Goal: Task Accomplishment & Management: Use online tool/utility

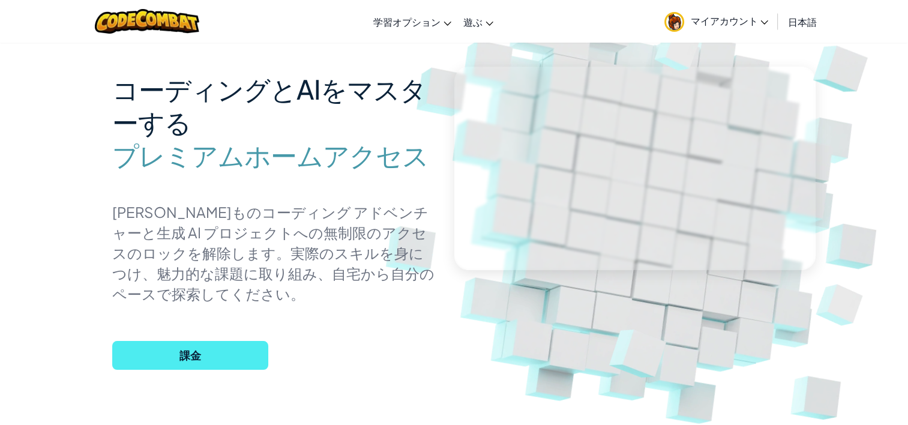
scroll to position [100, 0]
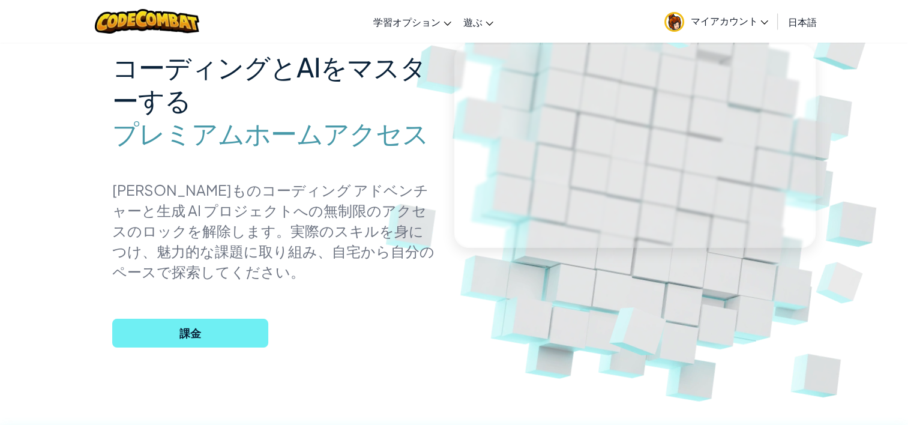
click at [236, 331] on span "課金" at bounding box center [190, 333] width 156 height 29
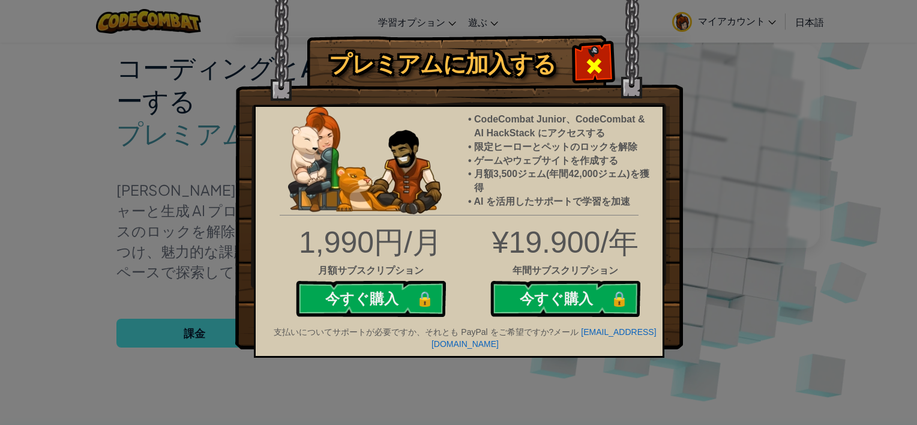
click at [597, 53] on div at bounding box center [594, 65] width 38 height 38
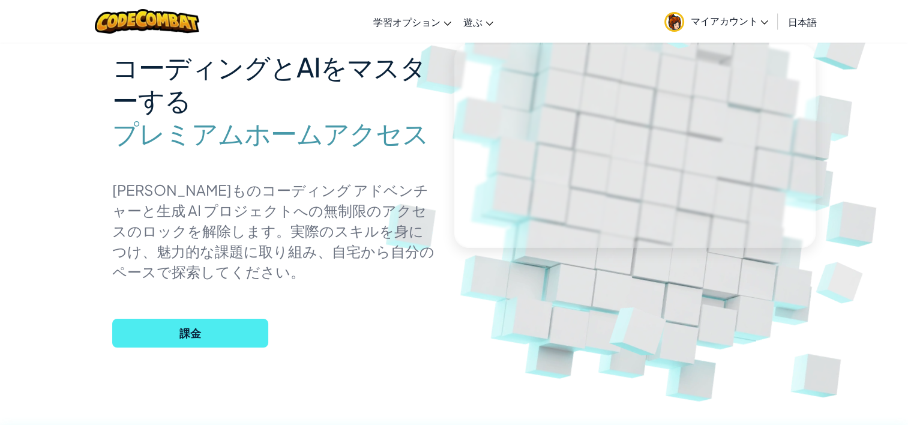
scroll to position [0, 0]
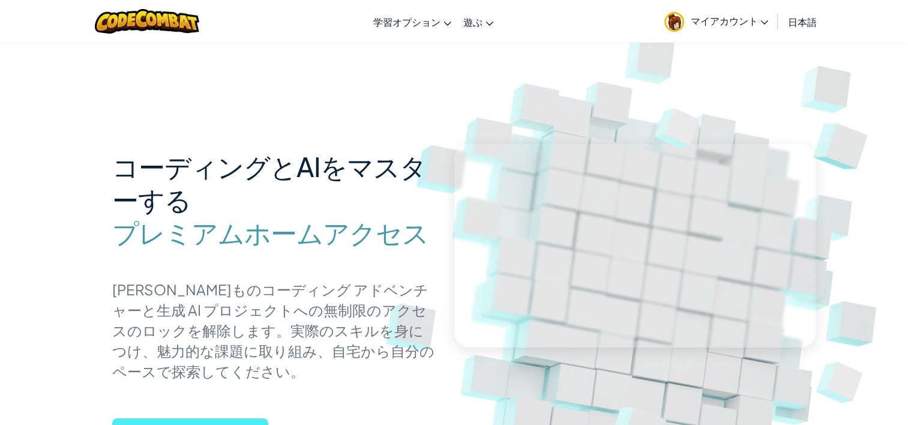
click at [758, 25] on span "マイアカウント" at bounding box center [729, 20] width 78 height 13
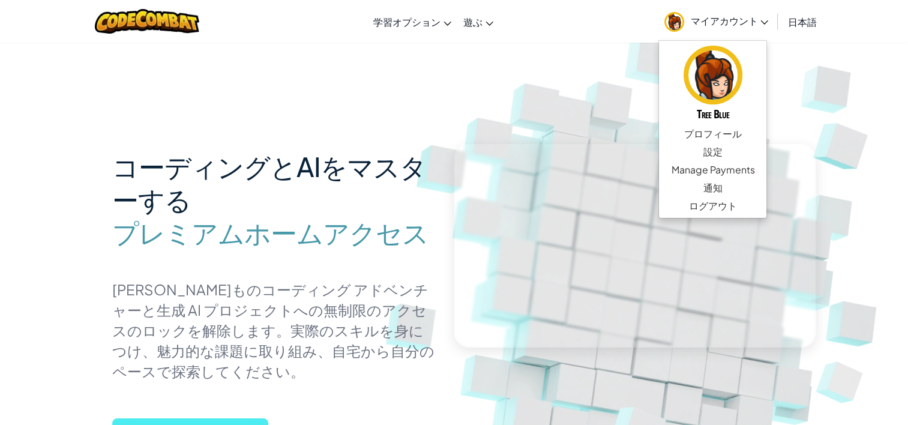
click at [900, 99] on img at bounding box center [646, 264] width 666 height 666
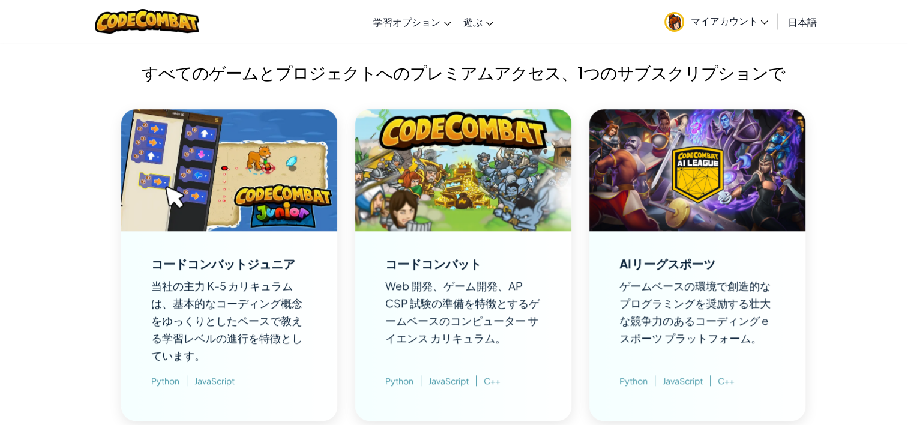
scroll to position [900, 0]
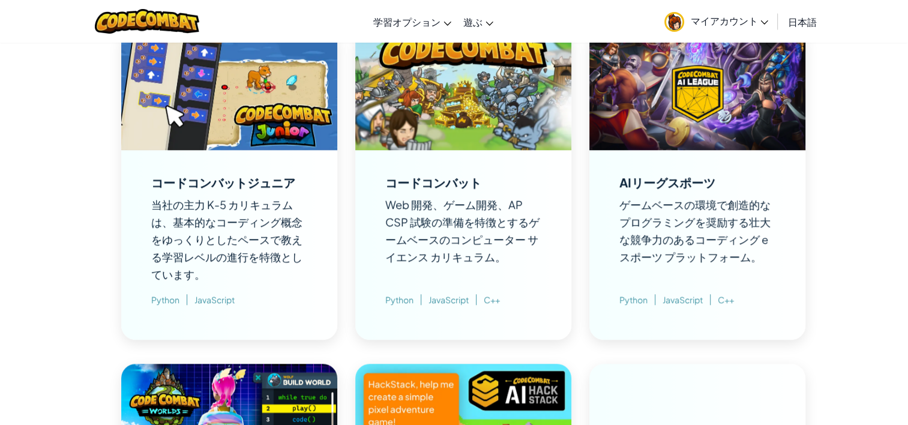
click at [464, 178] on div "コードコンバット" at bounding box center [433, 182] width 96 height 12
click at [481, 134] on img at bounding box center [463, 89] width 216 height 122
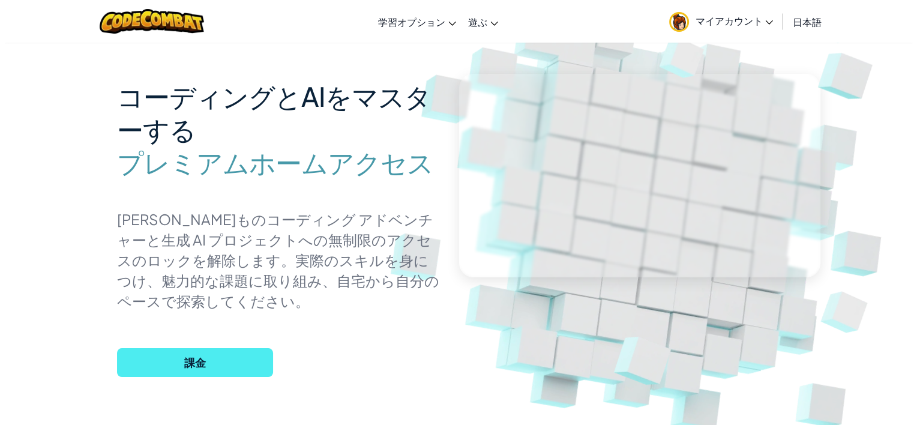
scroll to position [0, 0]
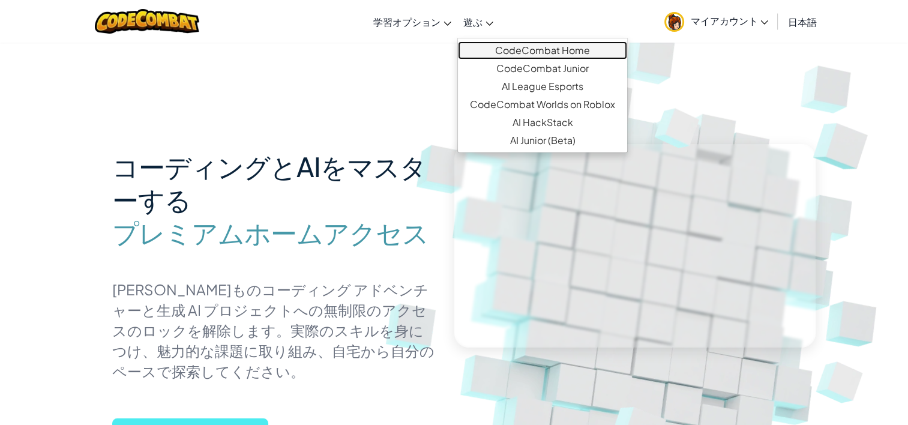
click at [492, 57] on link "CodeCombat Home" at bounding box center [542, 50] width 169 height 18
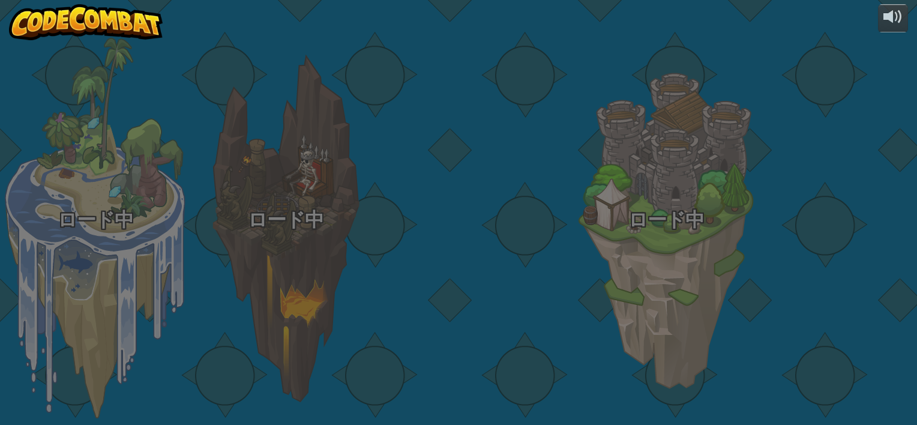
select select "ja"
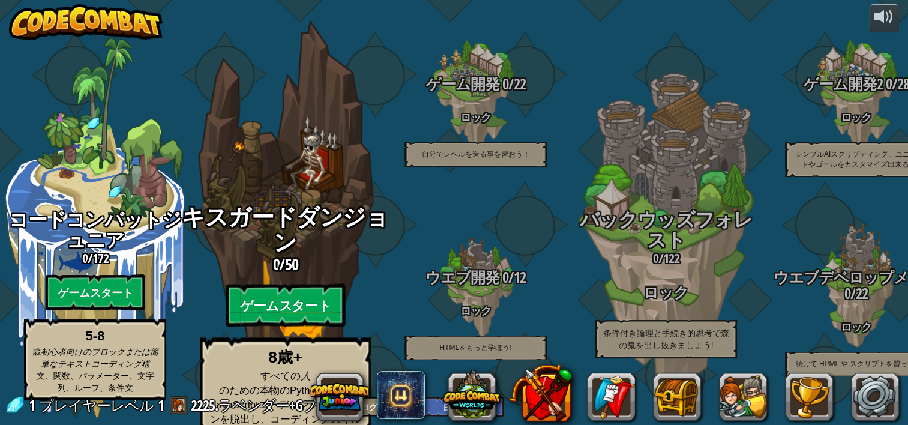
click at [307, 284] on btn "ゲームスタート" at bounding box center [285, 305] width 119 height 43
select select "ja"
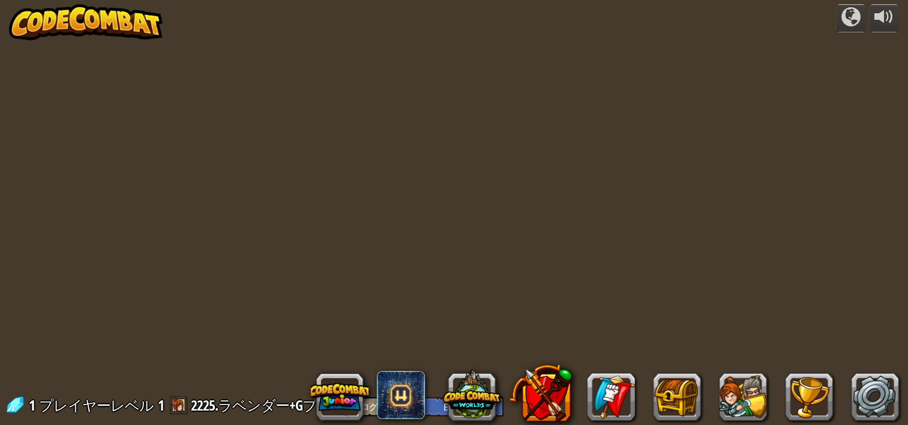
select select "ja"
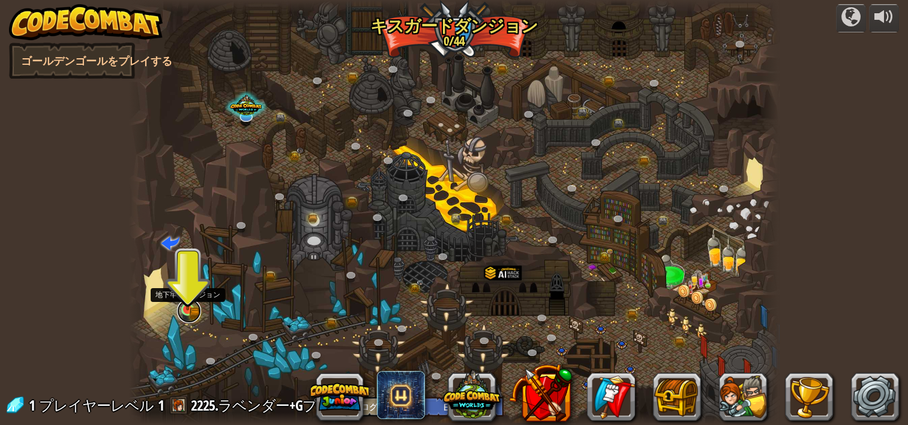
click at [194, 312] on link at bounding box center [189, 311] width 24 height 24
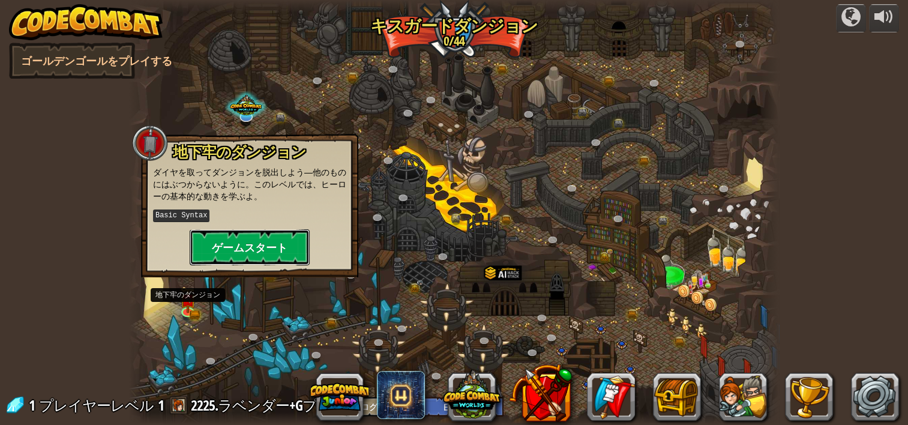
click at [274, 248] on button "ゲームスタート" at bounding box center [250, 247] width 120 height 36
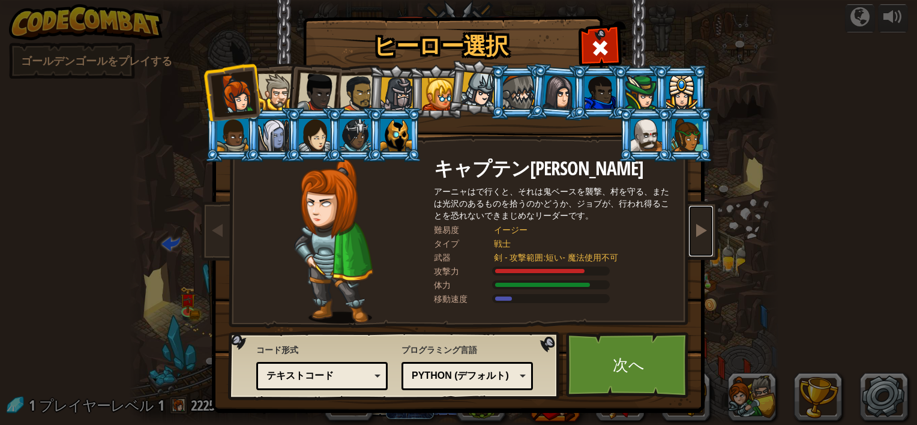
click at [703, 228] on link at bounding box center [701, 231] width 24 height 50
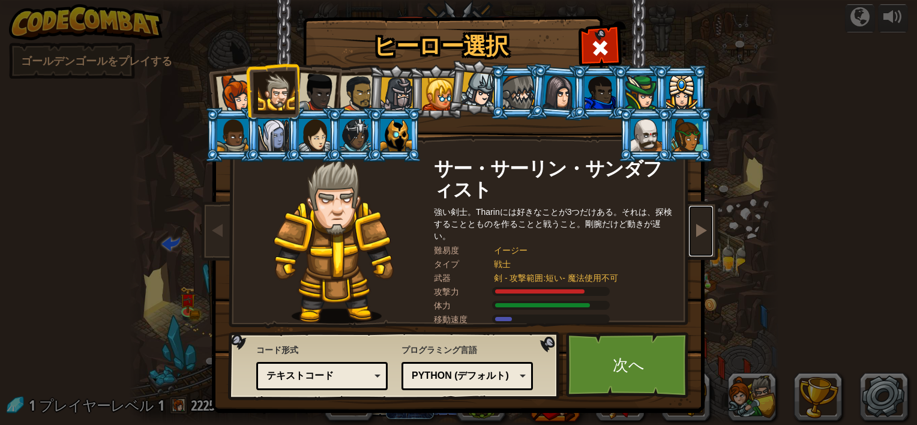
click at [703, 228] on link at bounding box center [701, 231] width 24 height 50
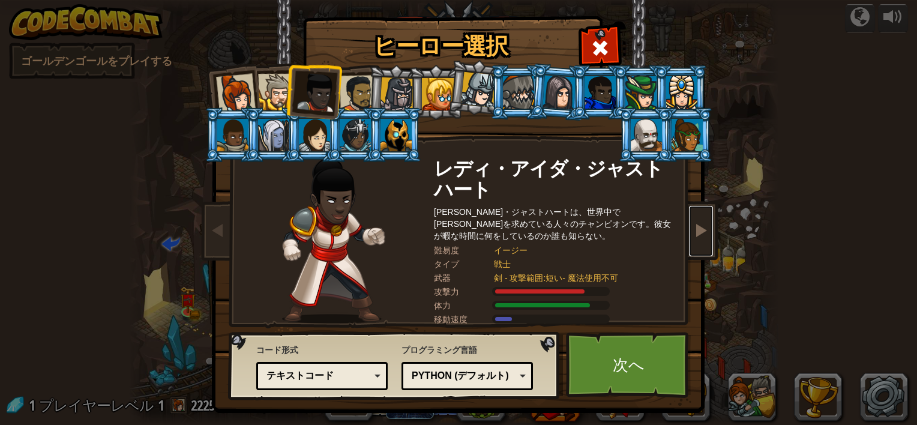
click at [703, 228] on link at bounding box center [701, 231] width 24 height 50
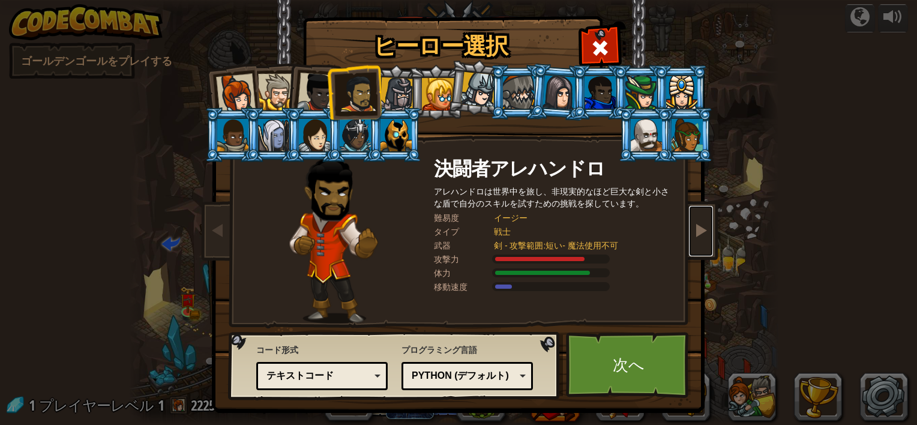
click at [703, 228] on link at bounding box center [701, 231] width 24 height 50
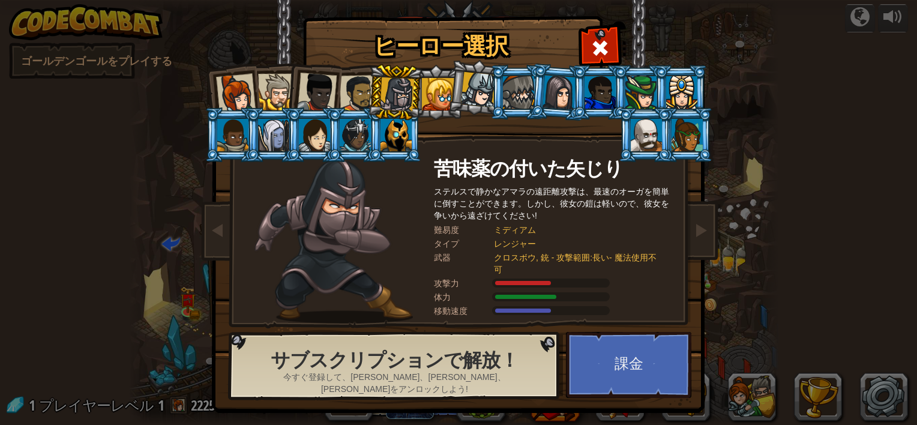
click at [425, 94] on div at bounding box center [438, 94] width 32 height 32
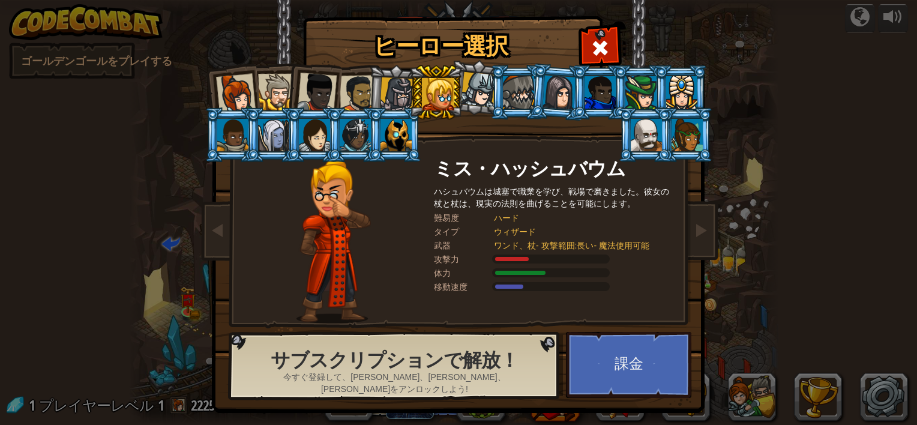
click at [475, 92] on div at bounding box center [478, 89] width 35 height 35
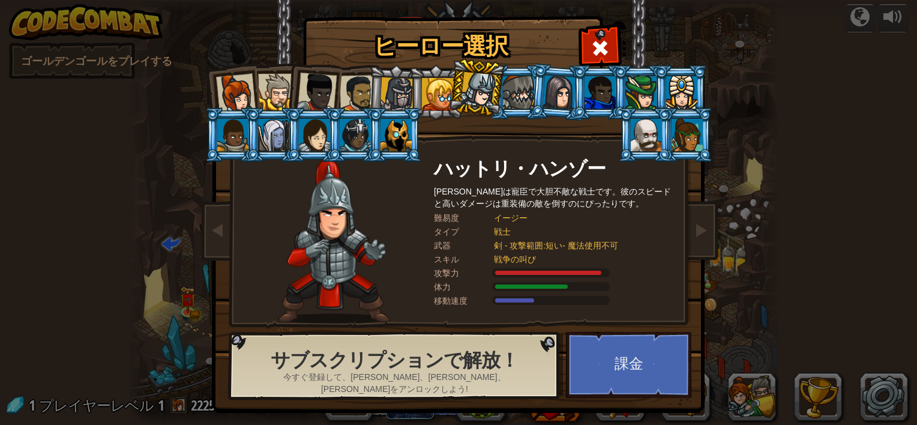
click at [523, 90] on div at bounding box center [518, 92] width 31 height 32
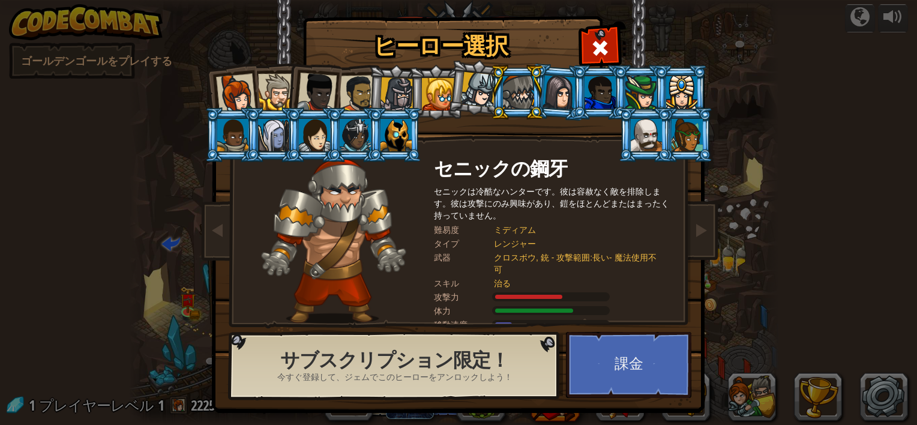
click at [550, 91] on div at bounding box center [559, 92] width 34 height 34
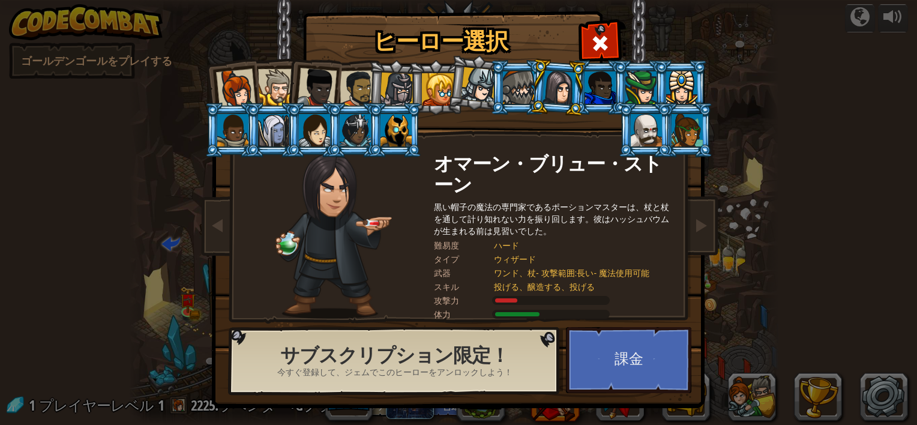
scroll to position [6, 0]
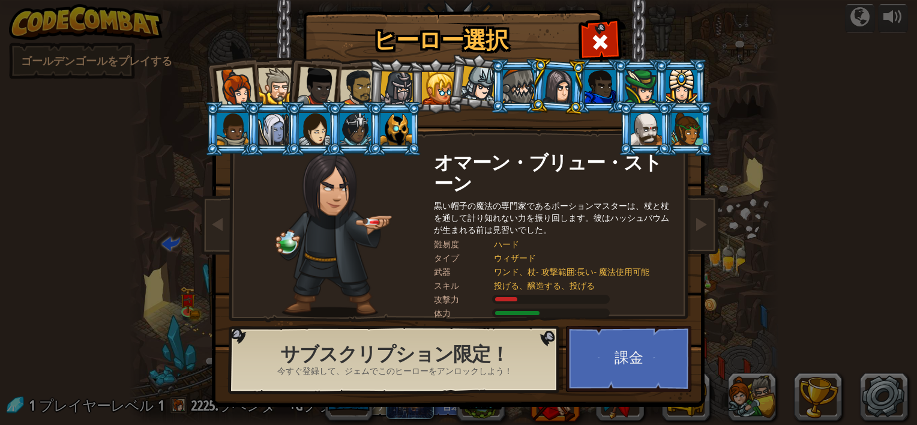
click at [600, 84] on div at bounding box center [599, 86] width 31 height 32
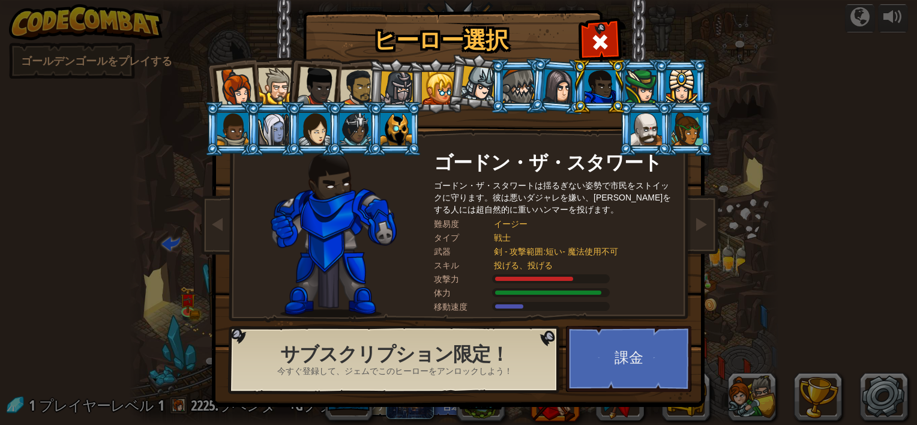
click at [224, 82] on div at bounding box center [236, 88] width 40 height 40
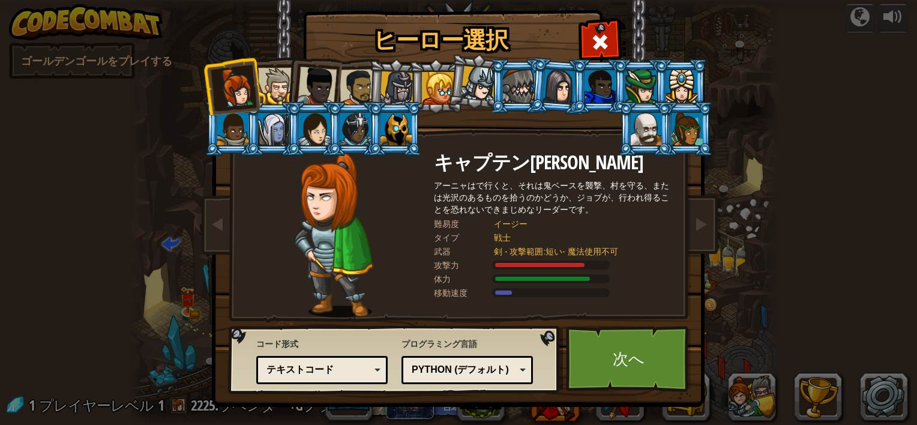
click at [274, 76] on div at bounding box center [276, 86] width 37 height 37
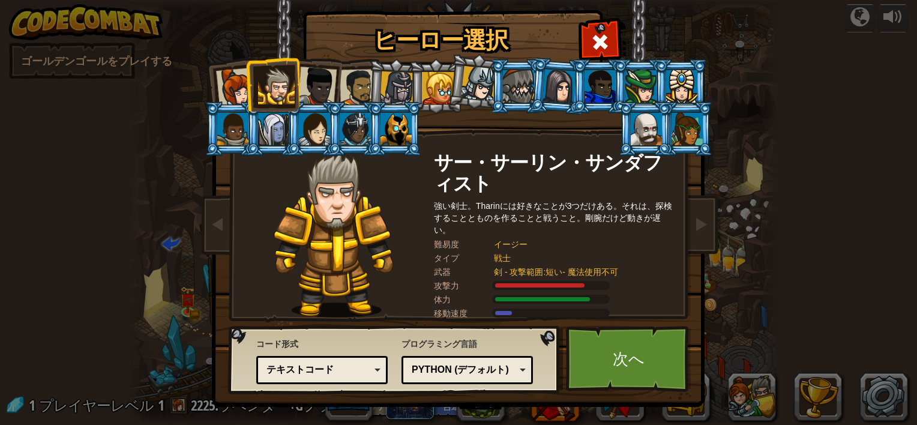
click at [317, 76] on div at bounding box center [317, 87] width 40 height 40
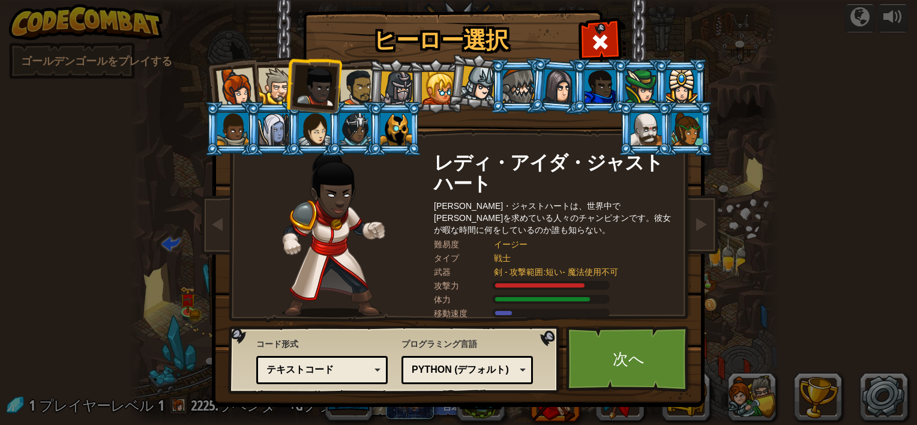
click at [357, 88] on div at bounding box center [357, 87] width 37 height 37
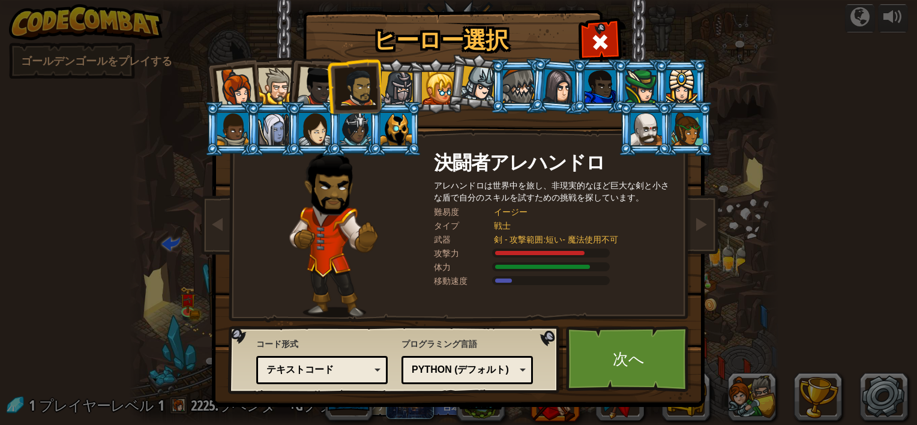
click at [307, 86] on div at bounding box center [317, 87] width 40 height 40
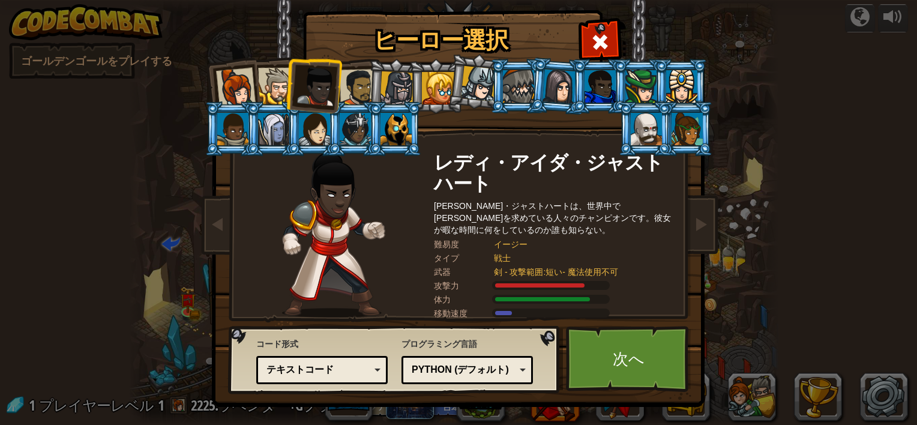
click at [360, 96] on div at bounding box center [357, 87] width 37 height 37
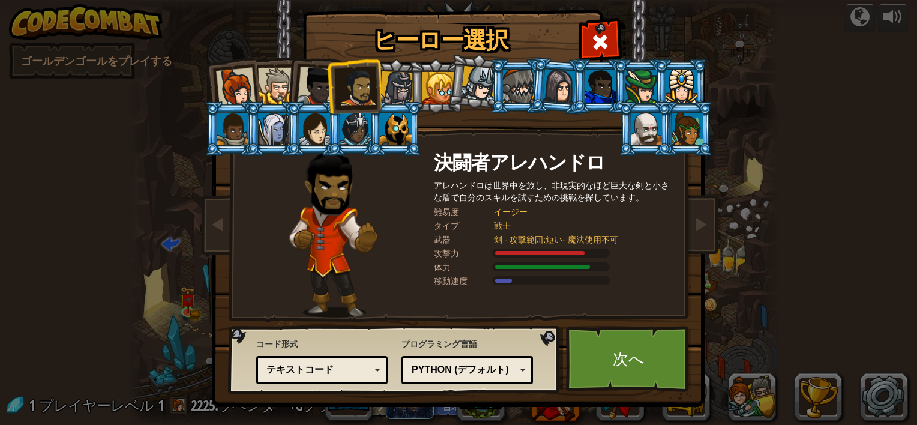
click at [223, 81] on div at bounding box center [236, 88] width 40 height 40
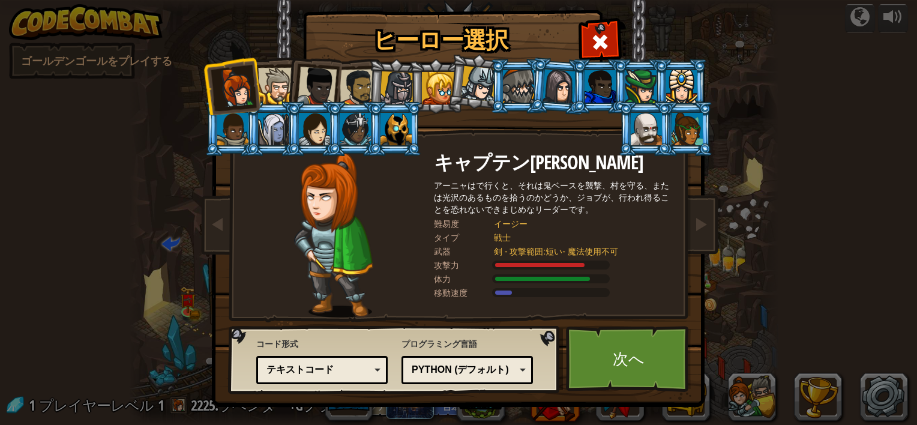
click at [367, 370] on div "テキストコード" at bounding box center [322, 369] width 116 height 19
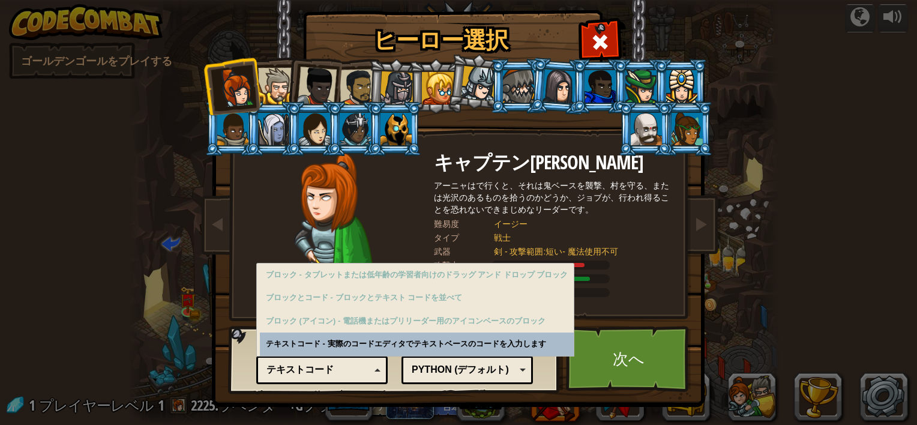
click at [510, 363] on div "Python (デフォルト)" at bounding box center [463, 370] width 104 height 14
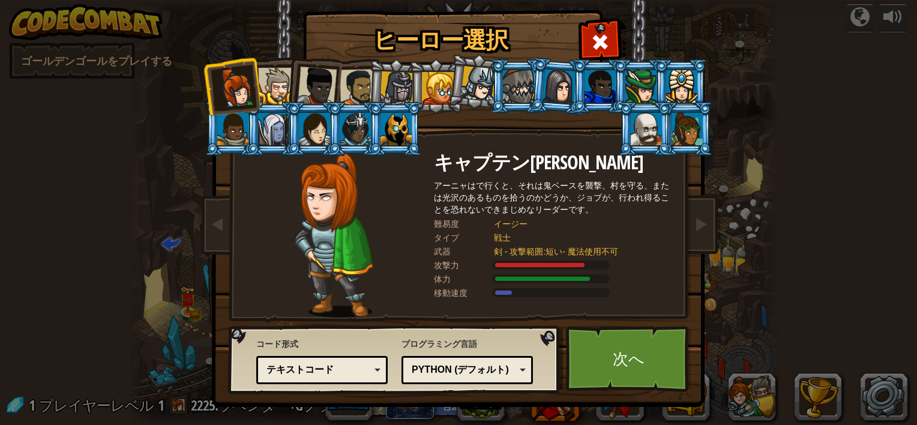
click at [617, 13] on div "コード形式 テキストコード ブロックとコード ブロック ブロック(アイコン) テキストコード ブロック - タブレットまたは低年齢の学習者向けのドラッグ アン…" at bounding box center [458, 13] width 491 height 0
click at [629, 360] on link "次へ" at bounding box center [628, 359] width 125 height 66
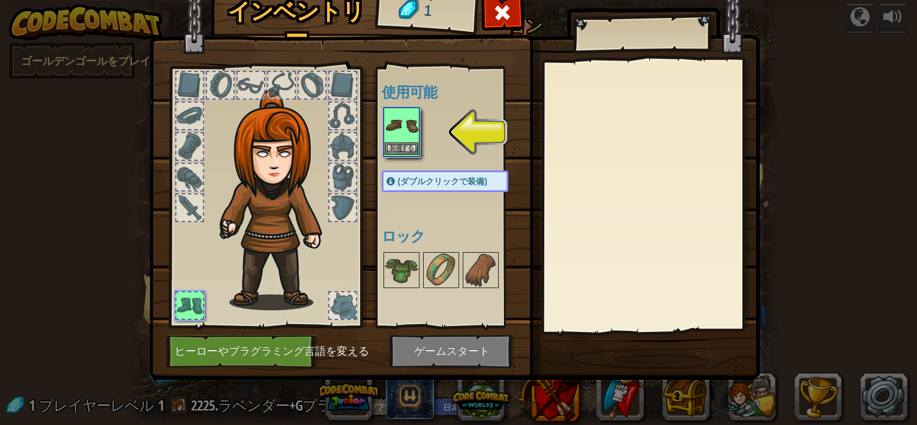
click at [394, 126] on img at bounding box center [401, 126] width 34 height 34
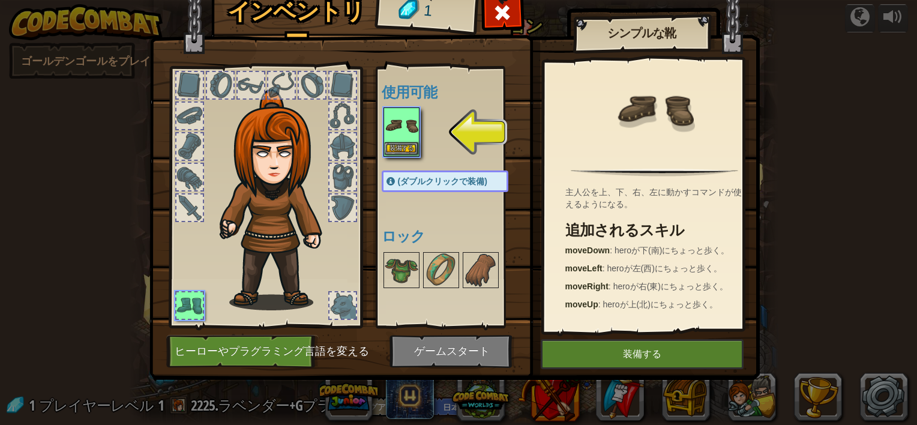
click at [396, 139] on img at bounding box center [401, 126] width 34 height 34
click at [398, 145] on button "装備する" at bounding box center [401, 148] width 34 height 13
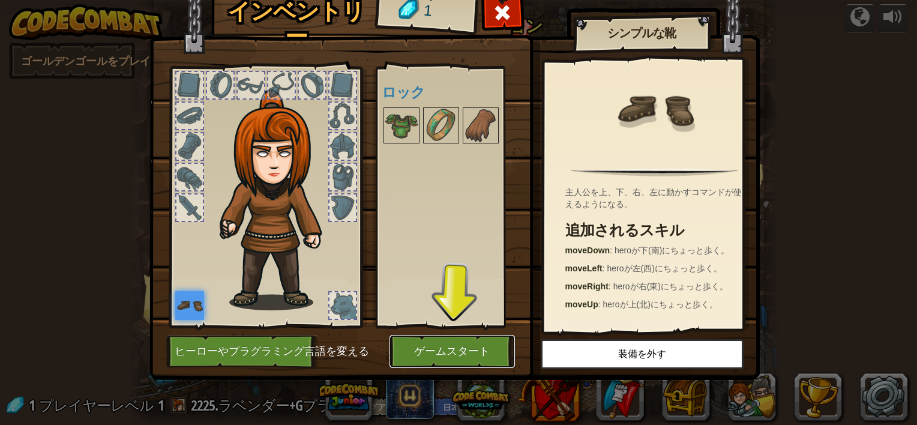
click at [468, 350] on button "ゲームスタート" at bounding box center [451, 351] width 125 height 33
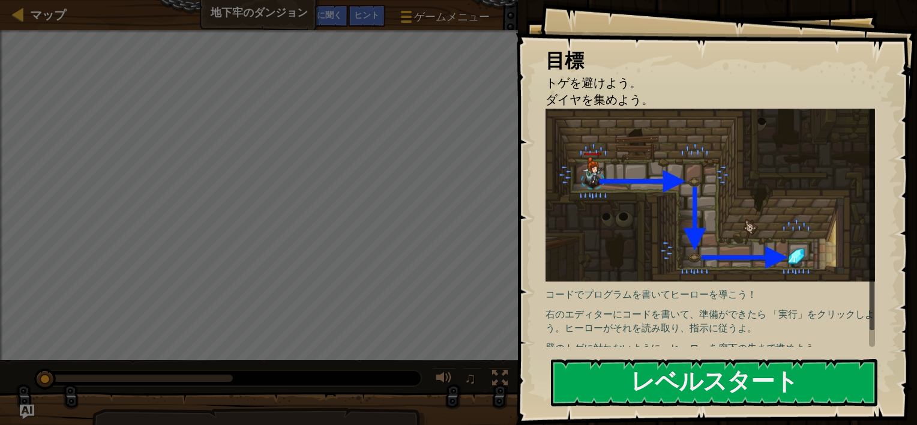
scroll to position [8, 0]
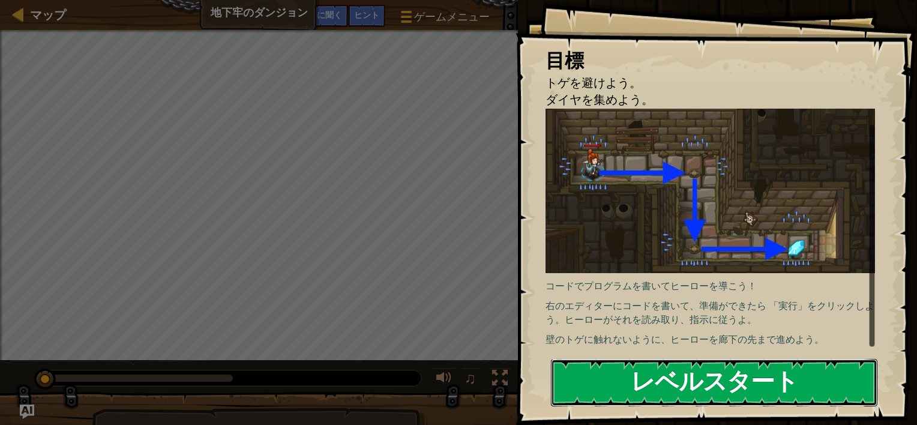
click at [799, 384] on button "レベルスタート" at bounding box center [714, 382] width 326 height 47
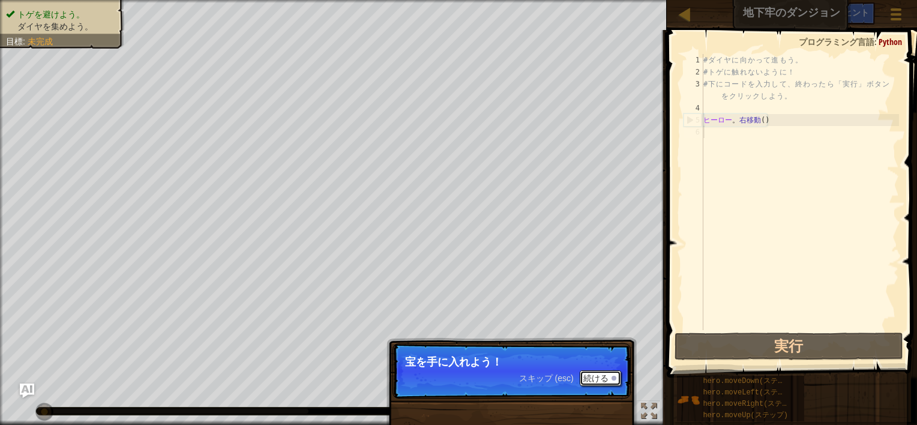
click at [605, 375] on font "続ける" at bounding box center [595, 378] width 25 height 10
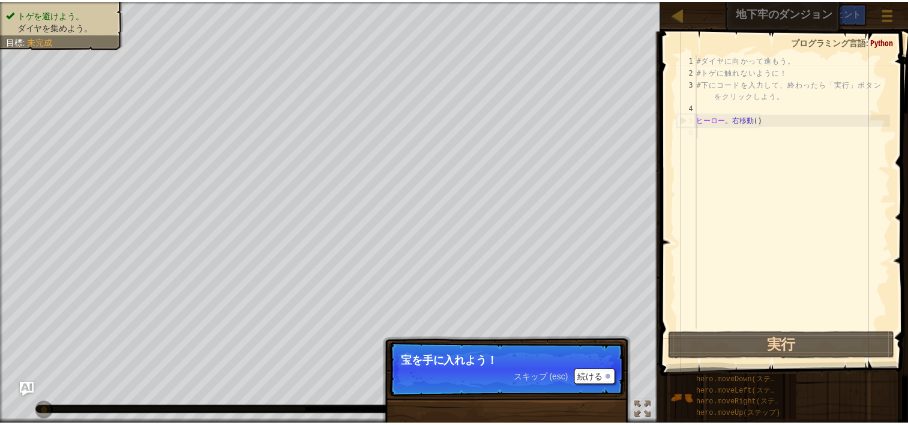
scroll to position [5, 0]
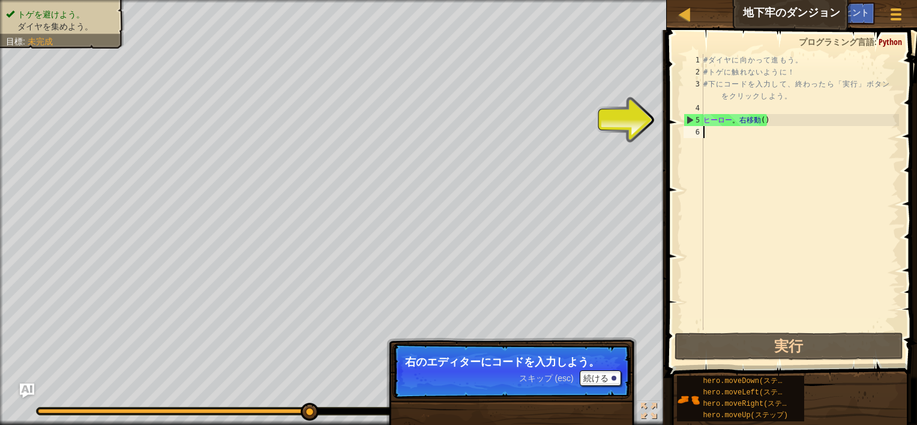
click at [692, 122] on div "5" at bounding box center [693, 120] width 19 height 12
type textarea "hero.moveRight()"
click at [782, 120] on div "# ダ イ ヤ に 向 か っ て 進 も う 。 # ト ゲ に 触 れ な い よ う に ！ # 下 に コ ー ド を 入 力 し て 、 終 わ っ…" at bounding box center [800, 204] width 198 height 300
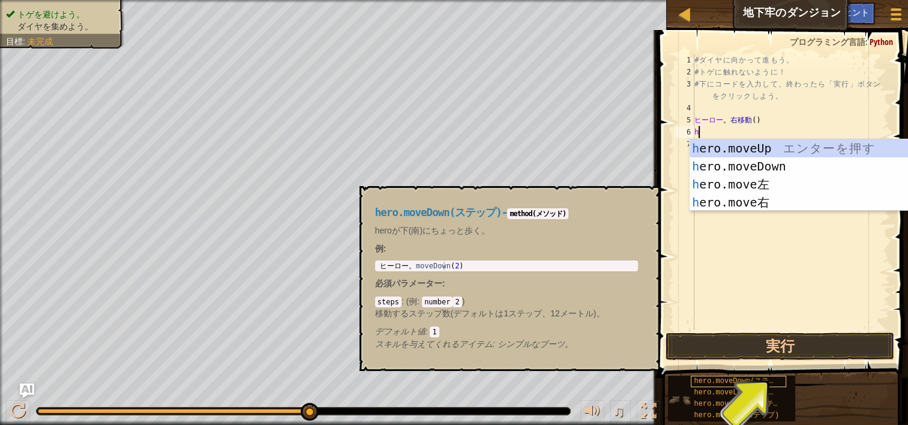
scroll to position [0, 0]
type textarea "へ"
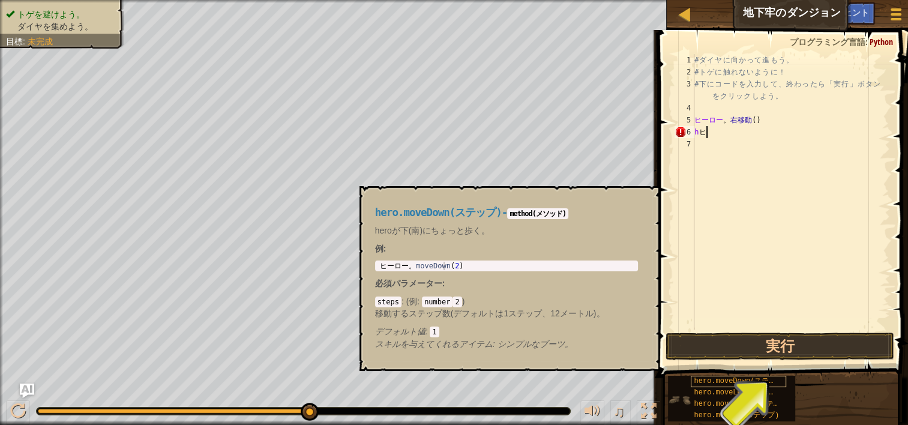
type textarea "h"
type textarea "。mobeDown"
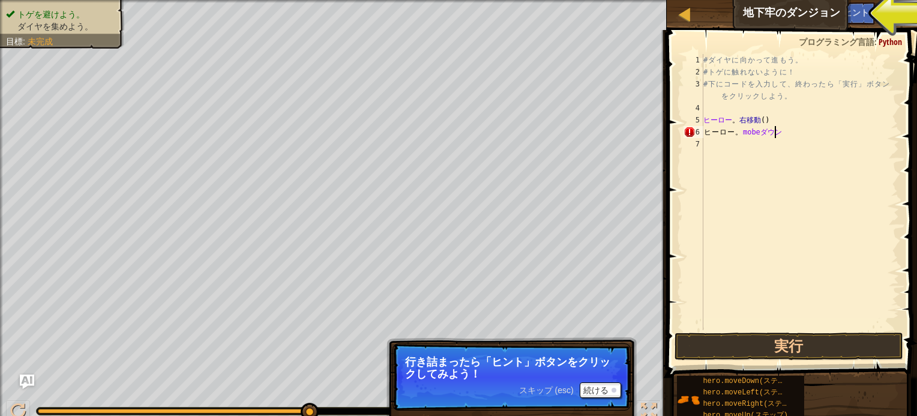
scroll to position [5, 5]
type textarea "ヒーロー。mobeDown()"
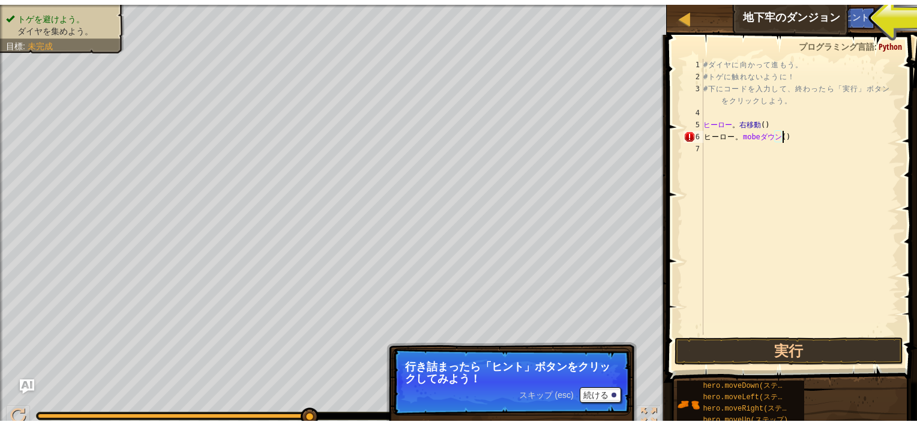
scroll to position [5, 0]
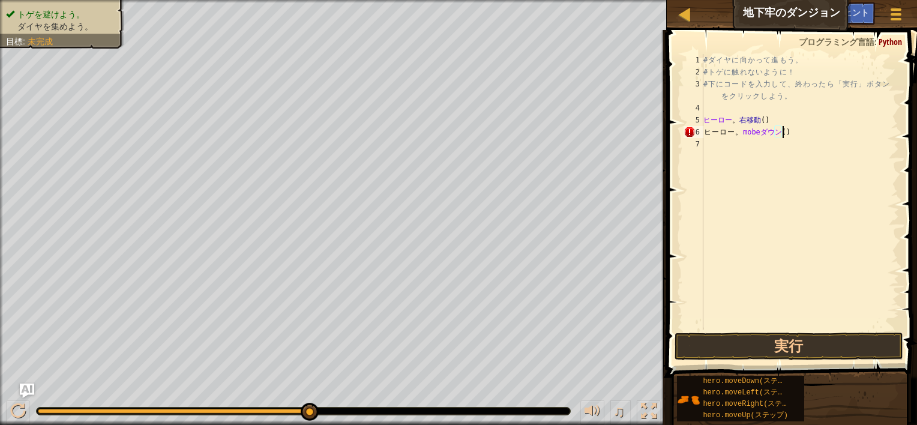
type textarea "ヒーロー。mobeDown()2"
type textarea "ヒーロー。mobeDown()"
type textarea "ヒーロー。mobeDown("
type textarea "ヒーロー。mobeDown(2)"
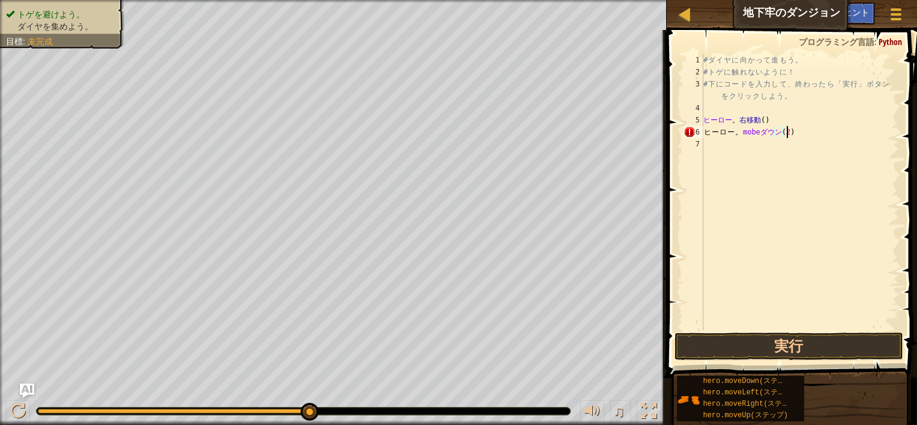
scroll to position [5, 0]
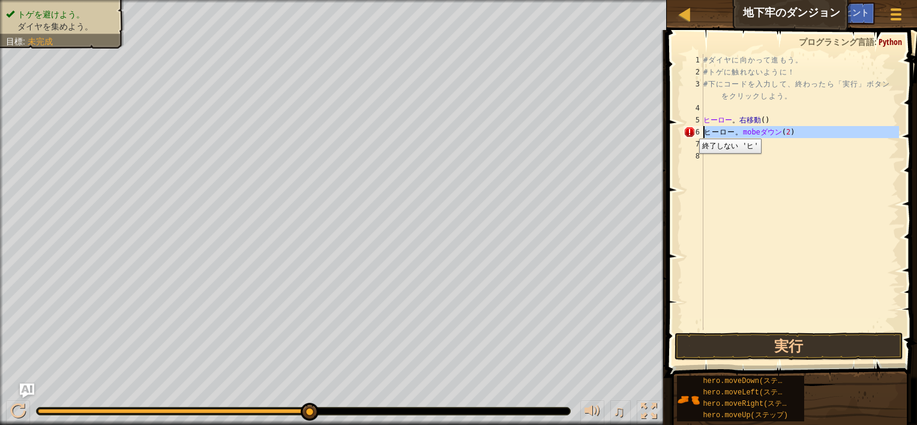
click at [690, 130] on div "6" at bounding box center [693, 132] width 20 height 12
click at [689, 129] on div "6" at bounding box center [693, 132] width 20 height 12
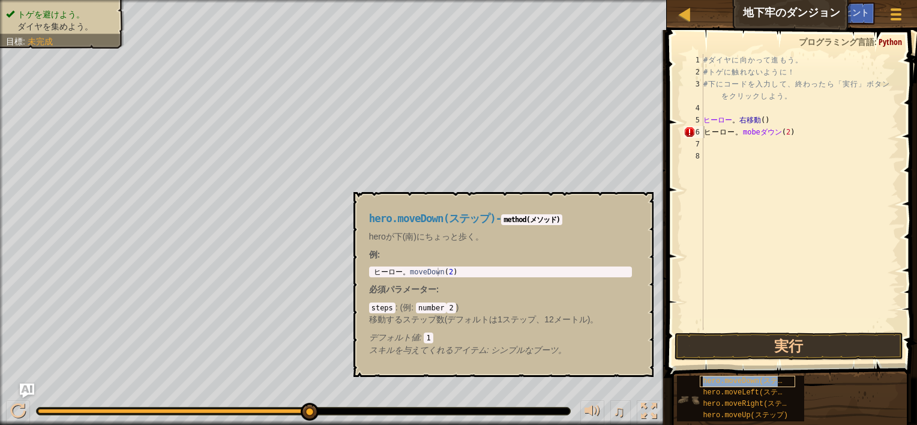
click at [758, 380] on span "hero.moveDown(ステップ)" at bounding box center [749, 381] width 94 height 8
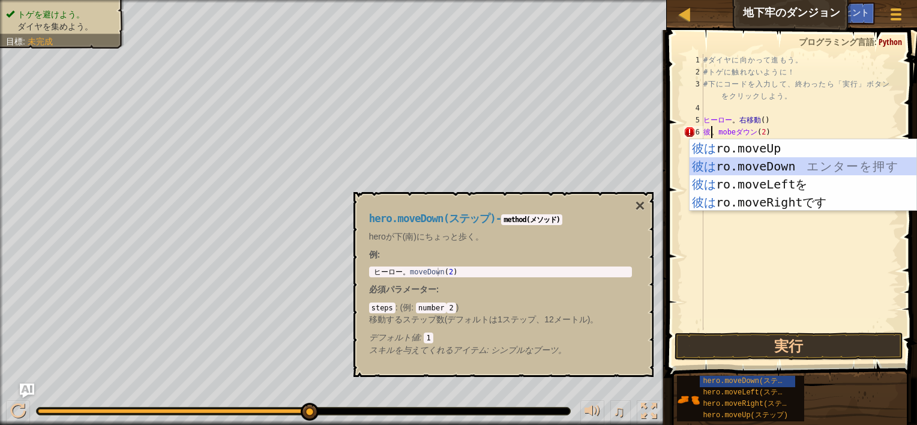
click at [792, 163] on div "彼は ro.moveUp エ ン タ ー を 押 す 彼は ro.moveDown エ ン タ ー を 押 す 彼は ro.moveLeftを エ ン タ ー…" at bounding box center [802, 193] width 227 height 108
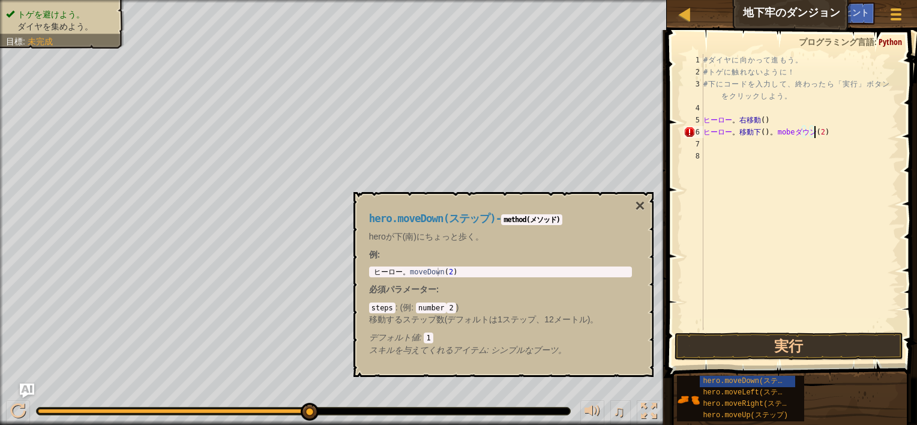
click at [837, 130] on div "# ダ イ ヤ に 向 か っ て 進 も う 。 # ト ゲ に 触 れ な い よ う に ！ # 下 に コ ー ド を 入 力 し て 、 終 わ っ…" at bounding box center [800, 204] width 198 height 300
type textarea "。"
click at [903, 14] on div at bounding box center [895, 13] width 16 height 17
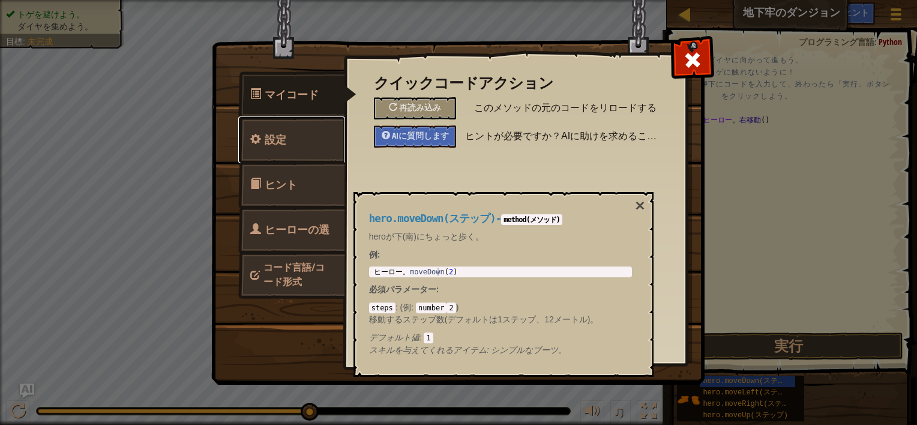
click at [299, 132] on link "設定" at bounding box center [291, 139] width 107 height 47
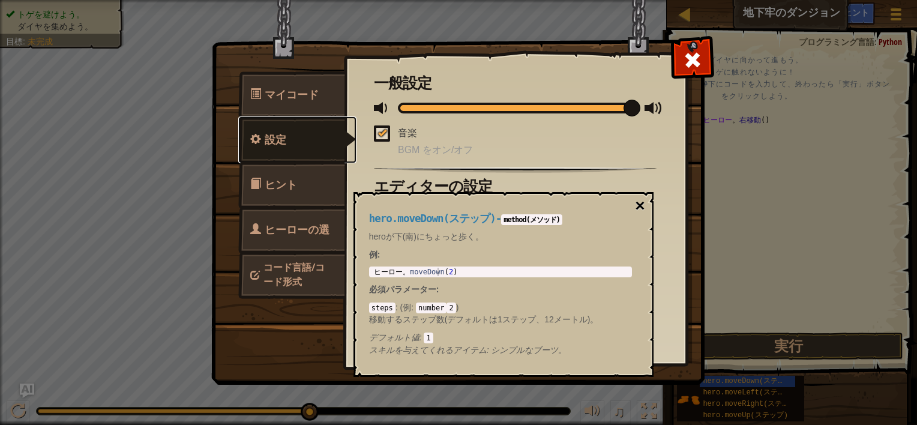
click at [642, 199] on button "×" at bounding box center [640, 205] width 10 height 17
click at [642, 209] on button "×" at bounding box center [640, 205] width 10 height 17
click at [641, 204] on button "×" at bounding box center [640, 205] width 10 height 17
click at [640, 202] on button "×" at bounding box center [640, 205] width 10 height 17
click at [688, 55] on span at bounding box center [692, 59] width 19 height 19
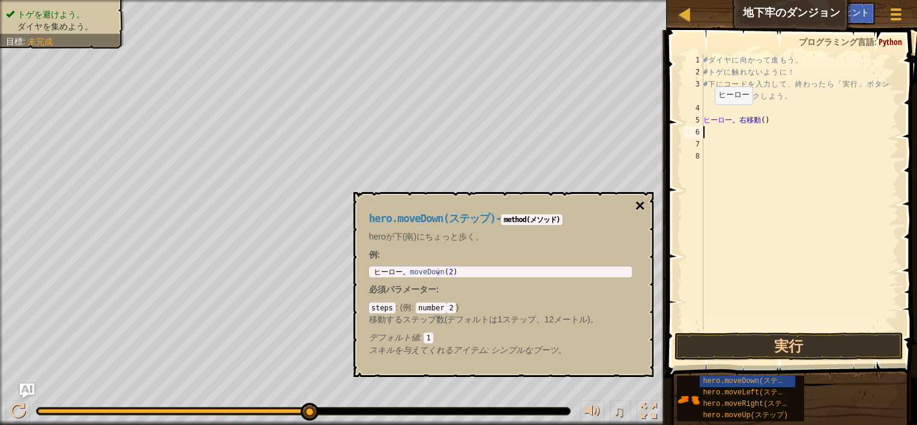
click at [642, 206] on button "×" at bounding box center [640, 205] width 10 height 17
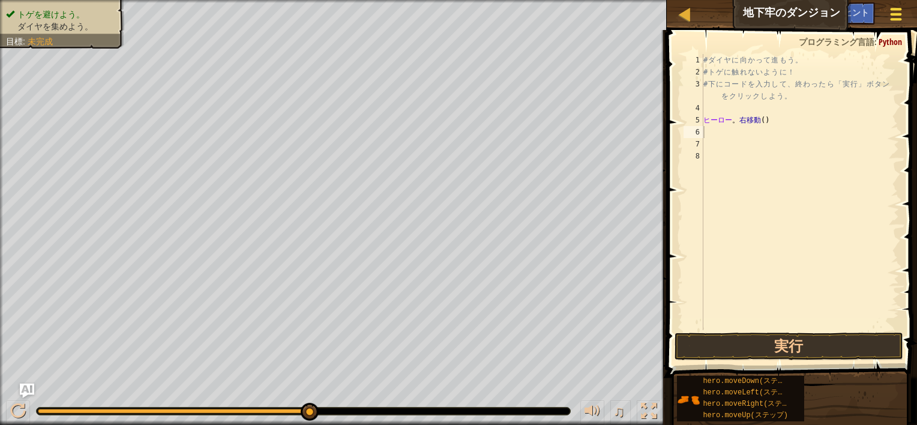
click at [890, 11] on div at bounding box center [895, 13] width 16 height 17
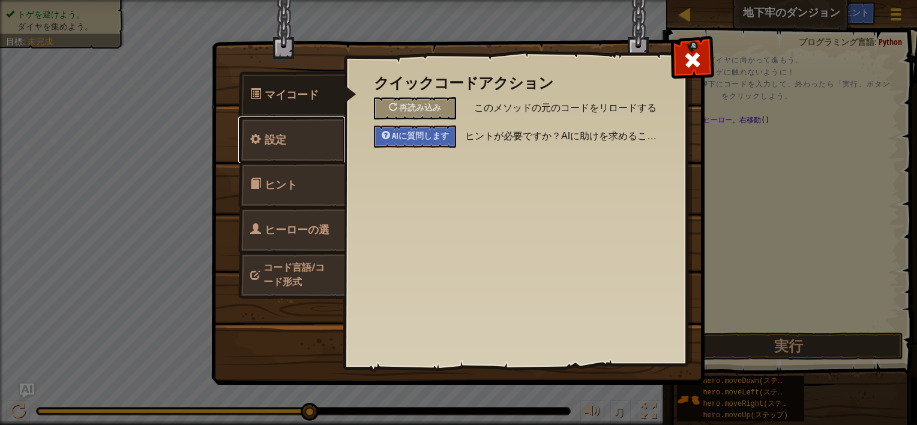
click at [274, 137] on span "設定" at bounding box center [276, 139] width 22 height 15
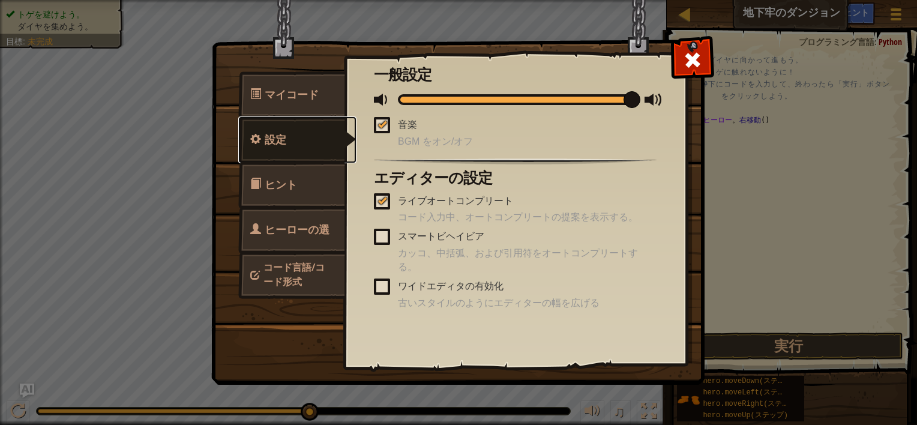
scroll to position [15, 0]
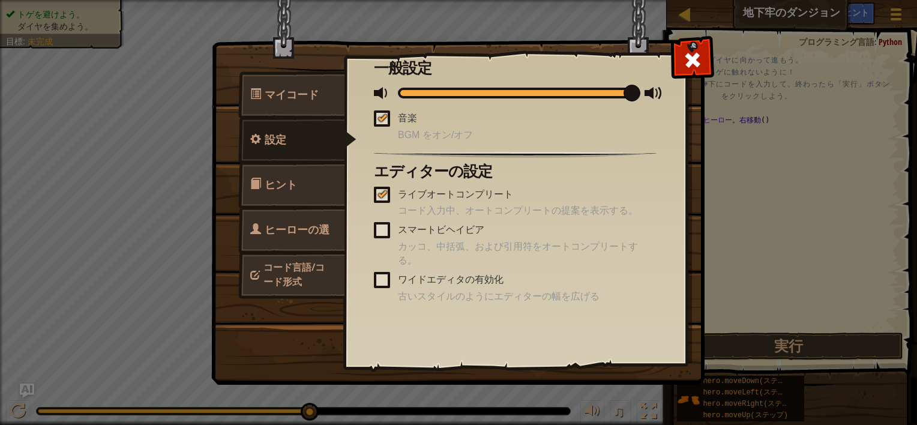
click at [282, 178] on span "ヒント" at bounding box center [281, 184] width 32 height 15
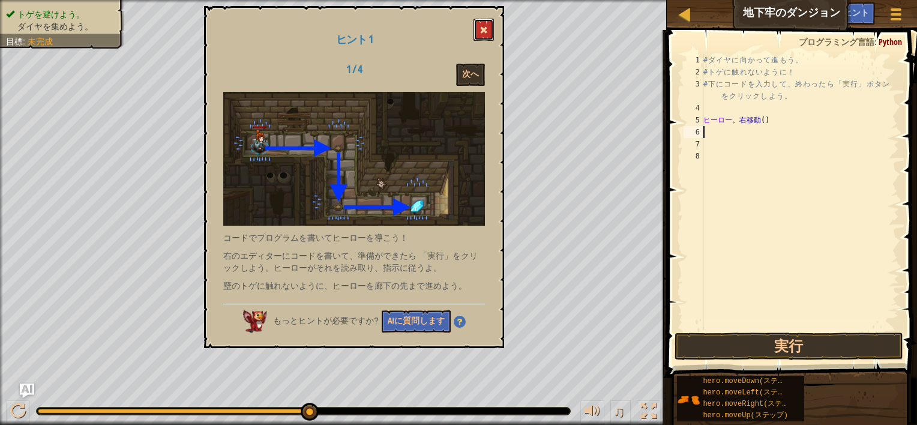
click at [489, 31] on button at bounding box center [483, 30] width 20 height 22
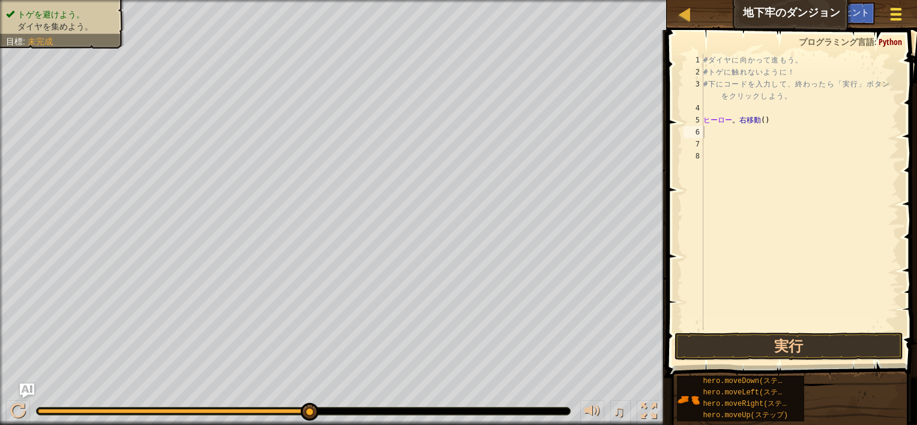
click at [895, 16] on div at bounding box center [895, 13] width 16 height 17
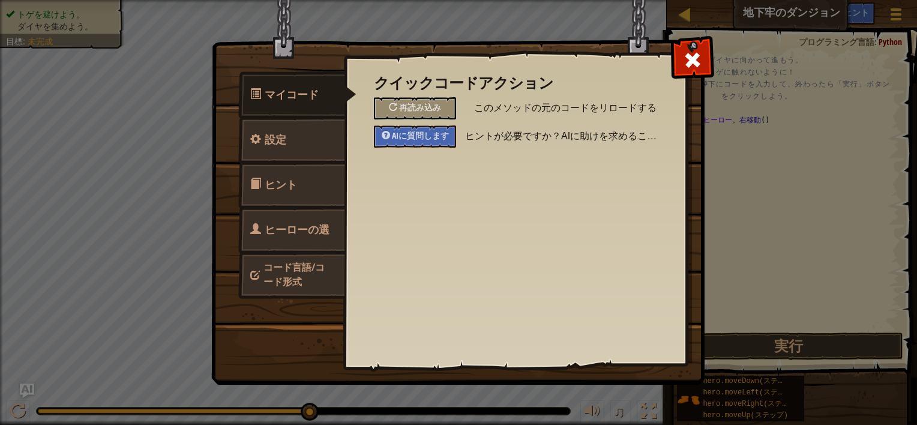
click at [307, 281] on link "コード言語/コード形式" at bounding box center [291, 274] width 107 height 46
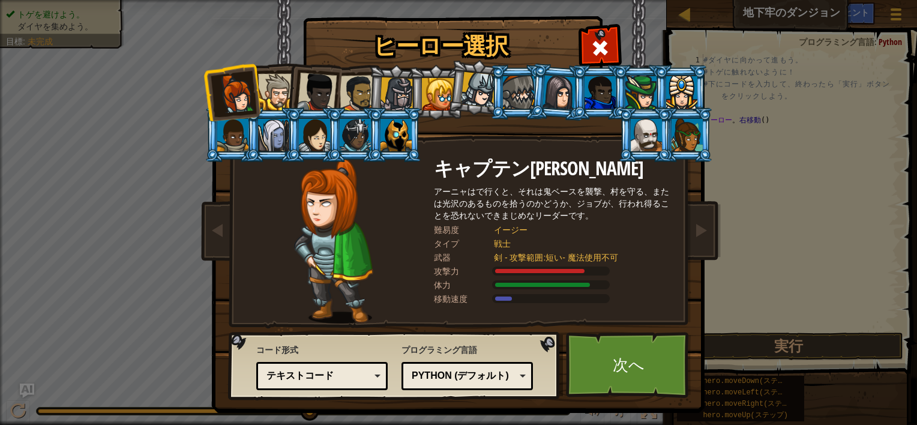
click at [780, 151] on div "ヒーロー選択 1 キャプテンアーニャ・ウェストン アーニャはで行くと、それは鬼ベースを襲撃、村を守る、または光沢のあるものを拾うのかどうか、[PERSON_N…" at bounding box center [458, 212] width 917 height 425
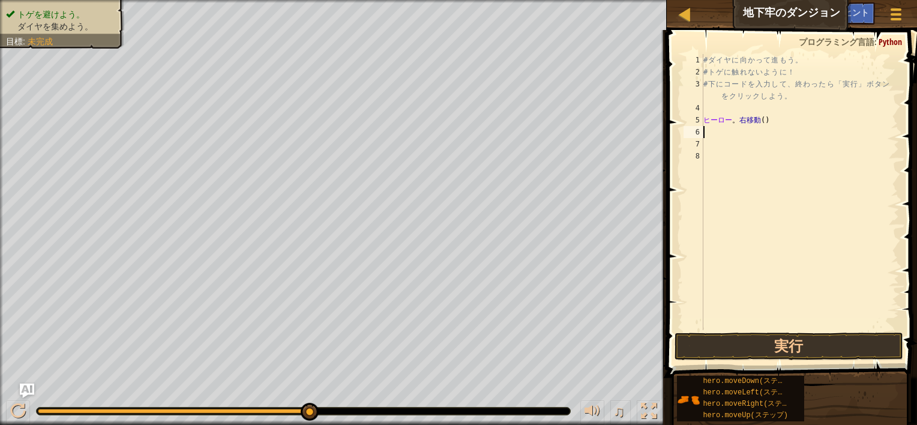
click at [740, 137] on div "# ダ イ ヤ に 向 か っ て 進 も う 。 # ト ゲ に 触 れ な い よ う に ！ # 下 に コ ー ド を 入 力 し て 、 終 わ っ…" at bounding box center [800, 204] width 198 height 300
type textarea "（）"
type textarea "）"
type textarea "い"
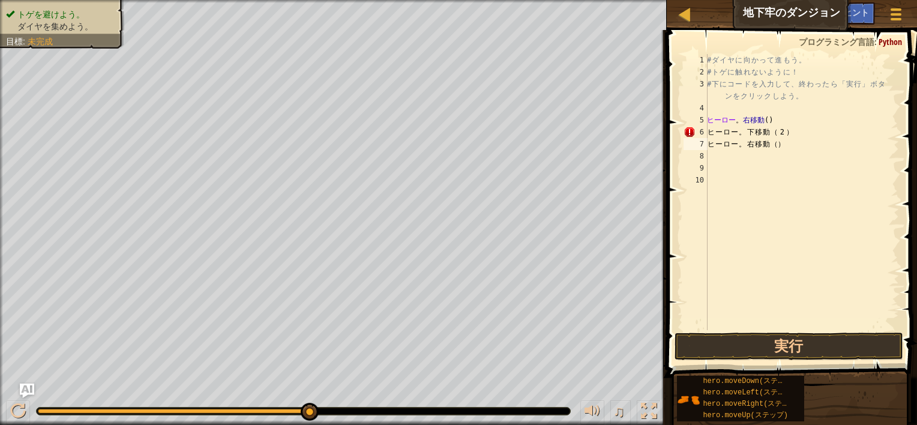
type textarea "（"
type textarea "３"
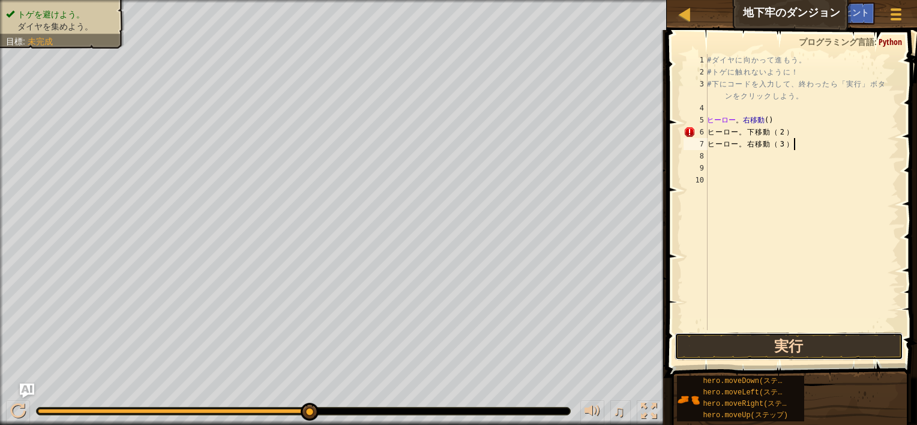
click at [734, 347] on button "実行" at bounding box center [788, 346] width 229 height 28
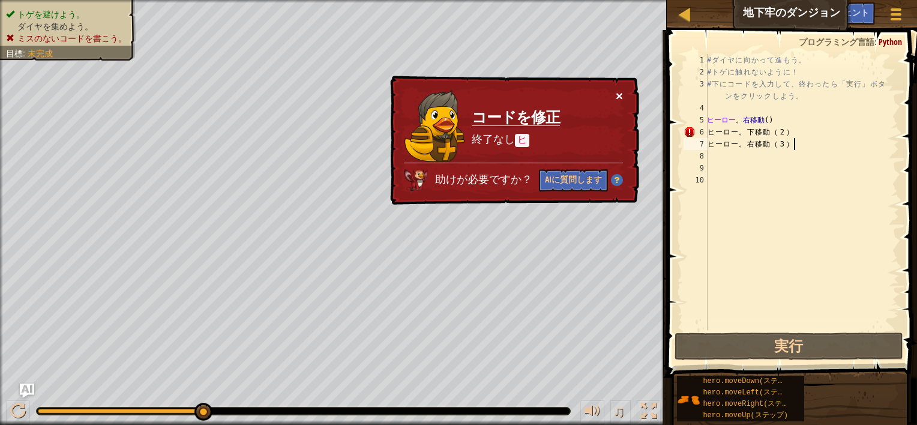
click at [620, 91] on button "×" at bounding box center [618, 95] width 7 height 13
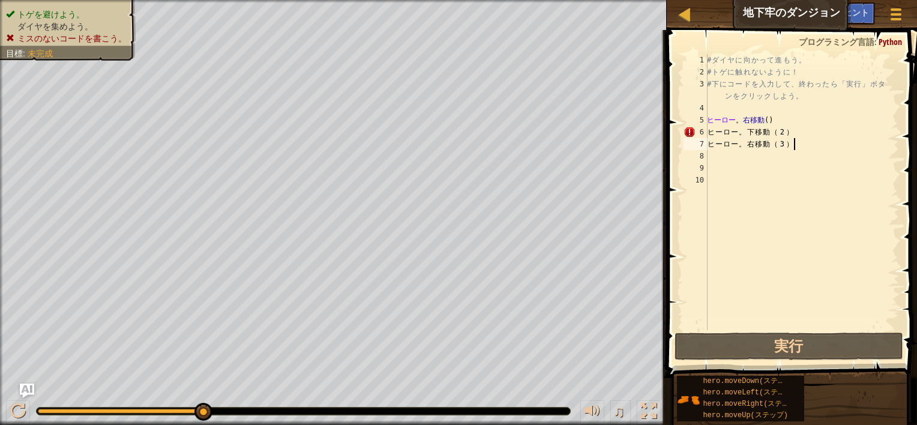
click at [791, 123] on div "# ダ イ ヤ に 向 か っ て 進 も う 。 # ト ゲ に 触 れ な い よ う に ！ # 下 に コ ー ド を 入 力 し て 、 終 わ っ…" at bounding box center [801, 204] width 194 height 300
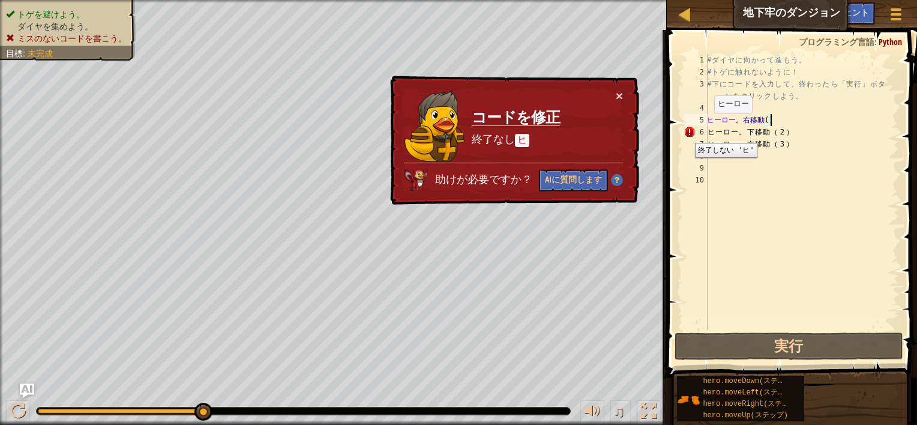
click at [686, 134] on div "6" at bounding box center [695, 132] width 24 height 12
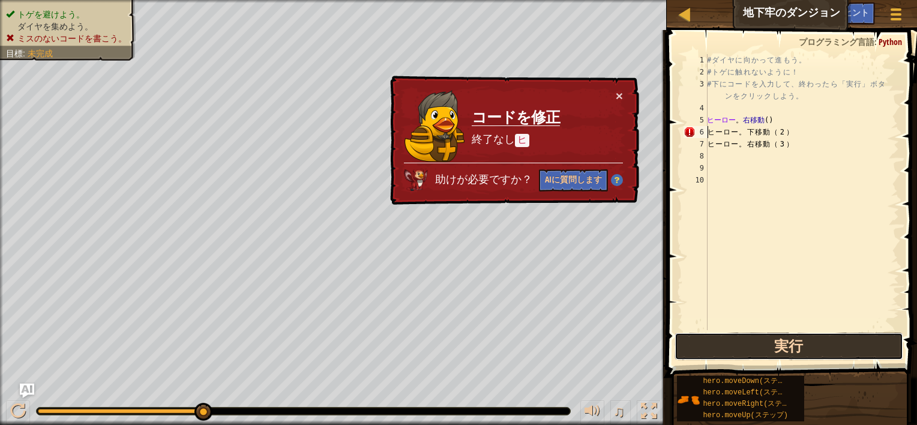
click at [819, 344] on button "実行" at bounding box center [788, 346] width 229 height 28
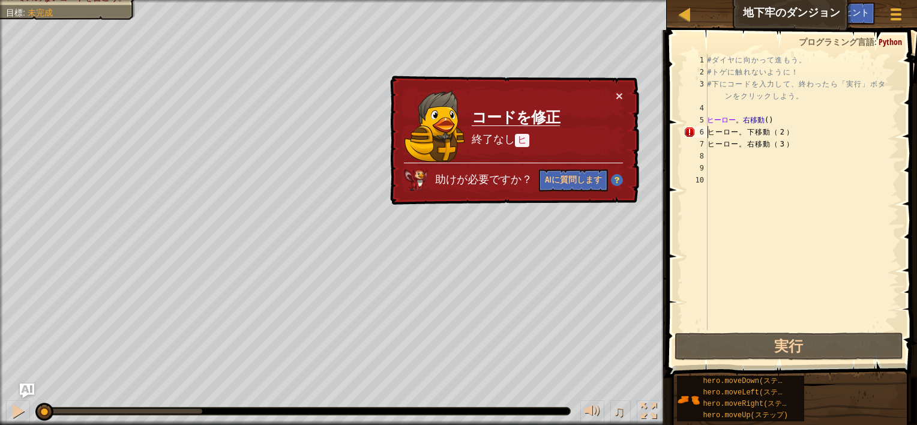
drag, startPoint x: 203, startPoint y: 413, endPoint x: 34, endPoint y: 420, distance: 169.3
click at [34, 420] on div "♫" at bounding box center [333, 408] width 666 height 36
click at [19, 410] on div at bounding box center [18, 411] width 16 height 16
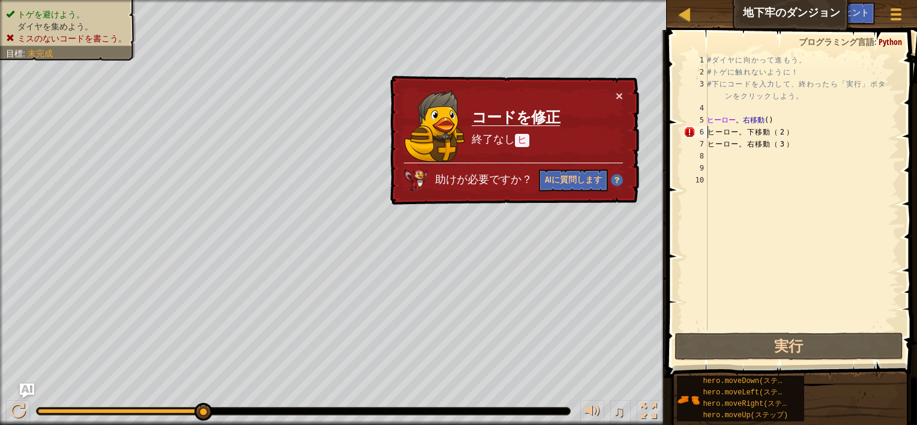
click at [64, 35] on span "ミスのないコードを書こう。" at bounding box center [71, 39] width 109 height 10
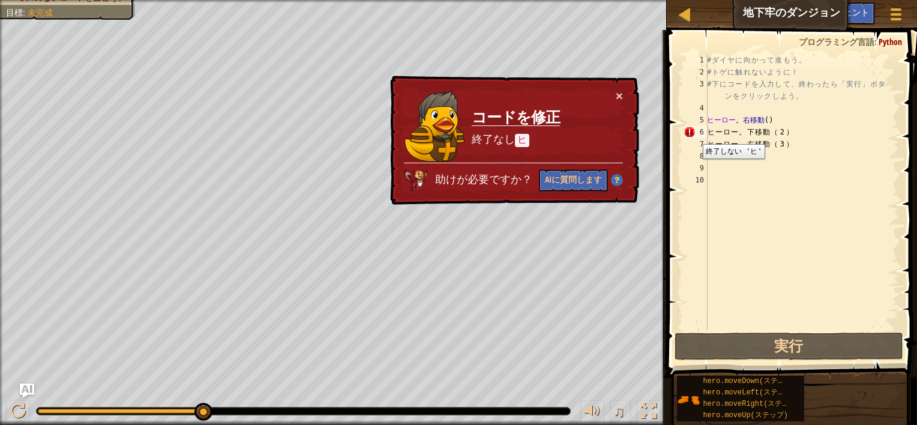
click at [693, 135] on div "6" at bounding box center [695, 132] width 24 height 12
click at [692, 134] on div "6" at bounding box center [695, 132] width 24 height 12
drag, startPoint x: 692, startPoint y: 134, endPoint x: 800, endPoint y: 94, distance: 115.8
click at [800, 94] on div "# ダ イ ヤ に 向 か っ て 進 も う 。 # ト ゲ に 触 れ な い よ う に ！ # 下 に コ ー ド を 入 力 し て 、 終 わ っ…" at bounding box center [801, 204] width 194 height 300
click at [723, 132] on div "# ダ イ ヤ に 向 か っ て 進 も う 。 # ト ゲ に 触 れ な い よ う に ！ # 下 に コ ー ド を 入 力 し て 、 終 わ っ…" at bounding box center [801, 204] width 194 height 300
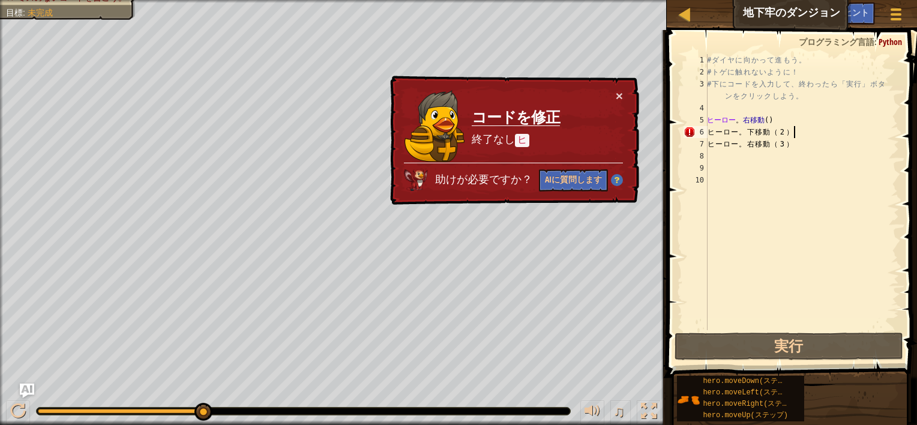
click at [797, 131] on div "# ダ イ ヤ に 向 か っ て 進 も う 。 # ト ゲ に 触 れ な い よ う に ！ # 下 に コ ー ド を 入 力 し て 、 終 わ っ…" at bounding box center [801, 204] width 194 height 300
click at [771, 119] on div "# ダ イ ヤ に 向 か っ て 進 も う 。 # ト ゲ に 触 れ な い よ う に ！ # 下 に コ ー ド を 入 力 し て 、 終 わ っ…" at bounding box center [801, 204] width 194 height 300
click at [725, 115] on div "# ダ イ ヤ に 向 か っ て 進 も う 。 # ト ゲ に 触 れ な い よ う に ！ # 下 に コ ー ド を 入 力 し て 、 終 わ っ…" at bounding box center [801, 204] width 194 height 300
type textarea "ヒーロー。下移動（２）"
drag, startPoint x: 731, startPoint y: 127, endPoint x: 815, endPoint y: 114, distance: 85.0
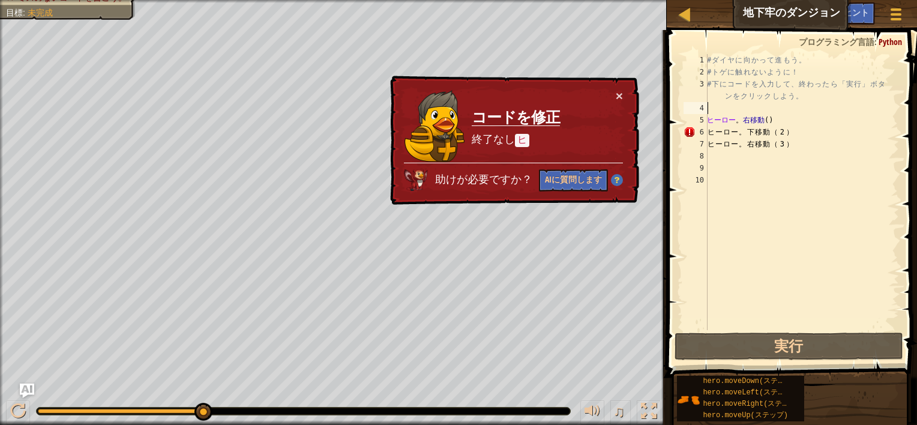
drag, startPoint x: 815, startPoint y: 114, endPoint x: 804, endPoint y: 103, distance: 16.1
click at [804, 103] on div "# ダ イ ヤ に 向 か っ て 進 も う 。 # ト ゲ に 触 れ な い よ う に ！ # 下 に コ ー ド を 入 力 し て 、 終 わ っ…" at bounding box center [801, 204] width 194 height 300
click at [799, 132] on div "# ダ イ ヤ に 向 か っ て 進 も う 。 # ト ゲ に 触 れ な い よ う に ！ # 下 に コ ー ド を 入 力 し て 、 終 わ っ…" at bounding box center [801, 204] width 194 height 300
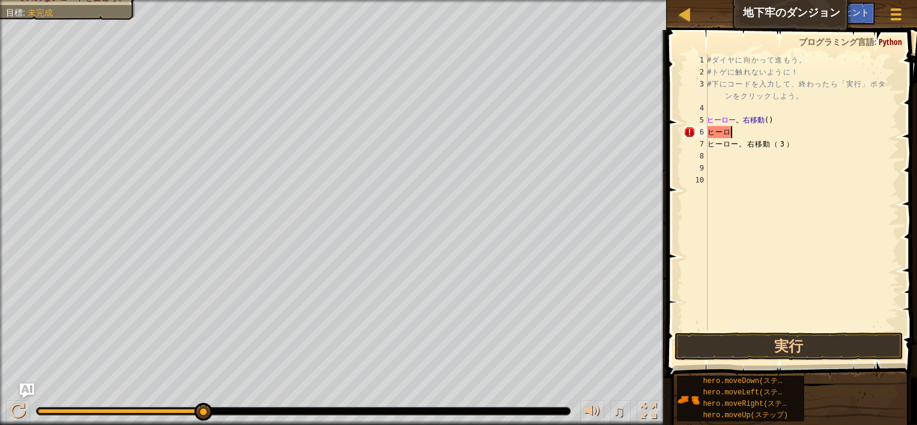
type textarea "ヒ"
type textarea "ひ"
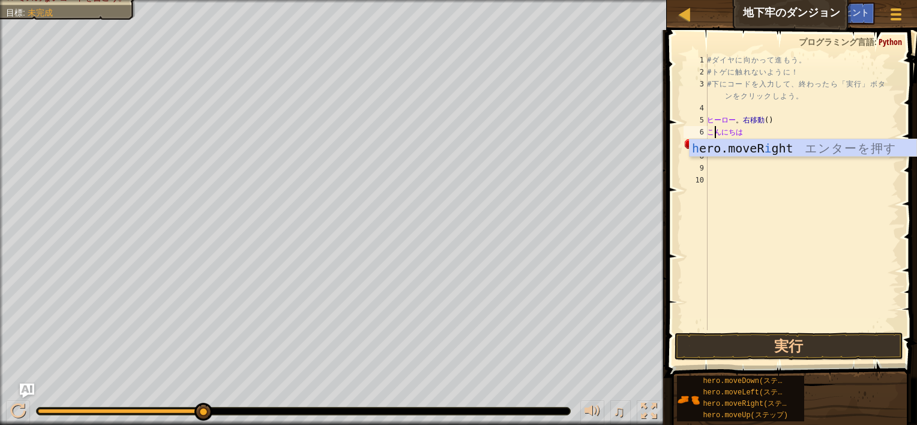
type textarea "h"
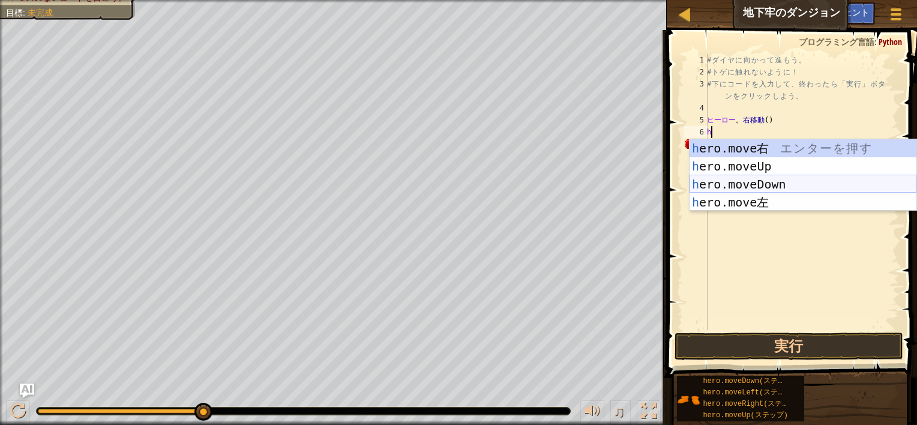
click at [773, 182] on div "h ero.move右 エ ン タ ー を 押 す h ero.moveUp エ ン タ ー を 押 す h ero.moveDown エ ン タ ー を 押…" at bounding box center [802, 193] width 227 height 108
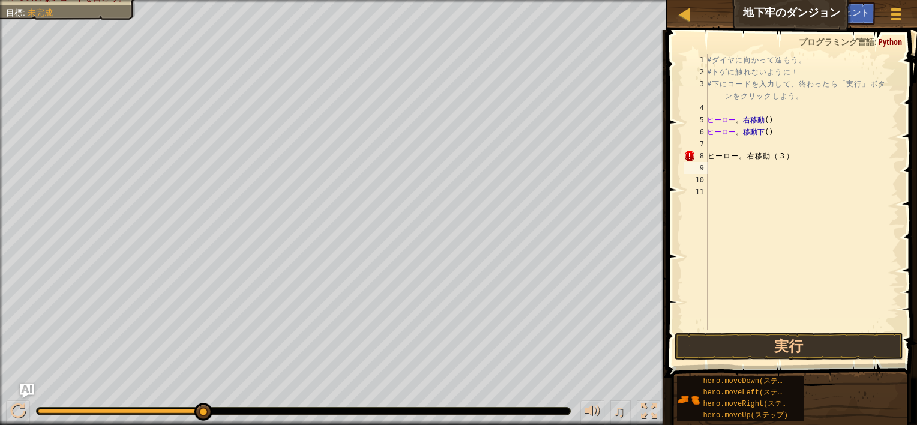
click at [804, 163] on div "# ダ イ ヤ に 向 か っ て 進 も う 。 # ト ゲ に 触 れ な い よ う に ！ # 下 に コ ー ド を 入 力 し て 、 終 わ っ…" at bounding box center [801, 204] width 194 height 300
click at [803, 156] on div "# ダ イ ヤ に 向 か っ て 進 も う 。 # ト ゲ に 触 れ な い よ う に ！ # 下 に コ ー ド を 入 力 し て 、 終 わ っ…" at bounding box center [801, 204] width 194 height 300
type textarea "ヒ"
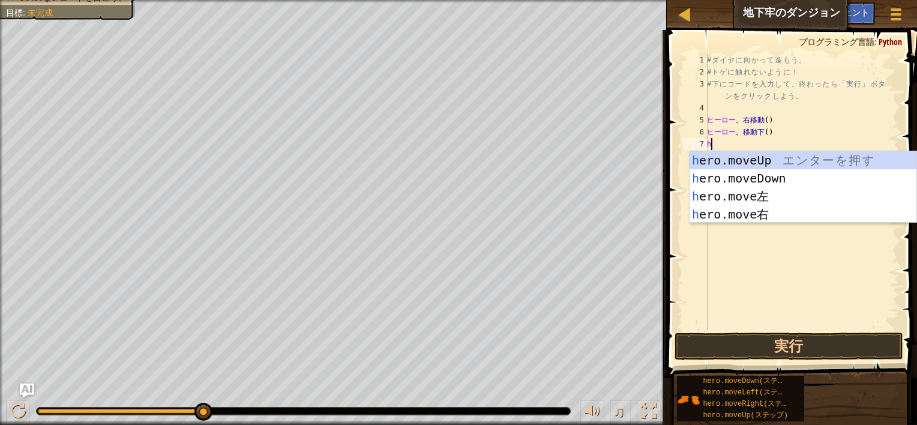
type textarea "he"
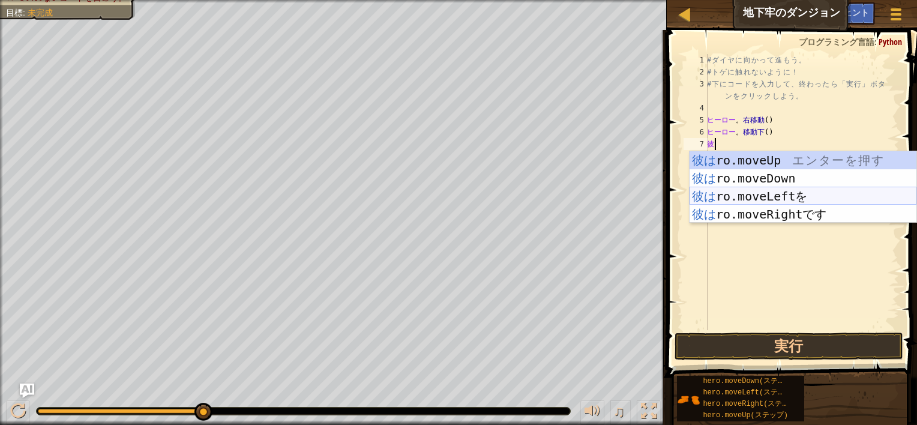
click at [795, 194] on div "彼は ro.moveUp エ ン タ ー を 押 す 彼は ro.moveDown エ ン タ ー を 押 す 彼は ro.moveLeftを エ ン タ ー…" at bounding box center [802, 205] width 227 height 108
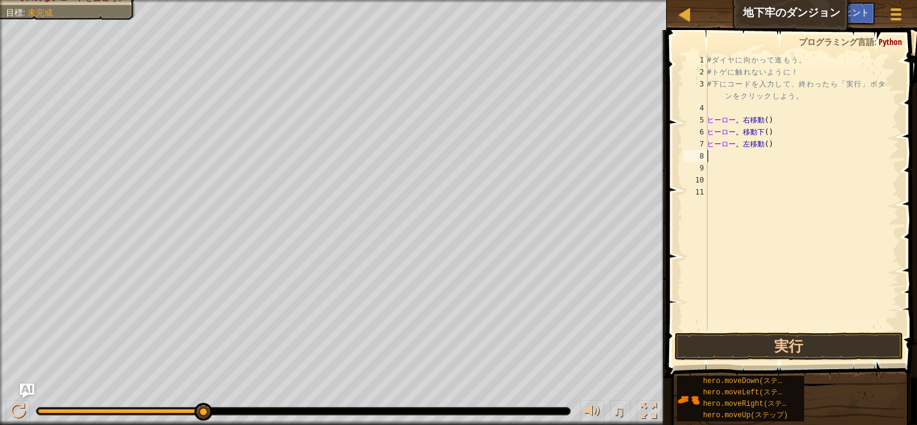
click at [785, 148] on div "# ダ イ ヤ に 向 か っ て 進 も う 。 # ト ゲ に 触 れ な い よ う に ！ # 下 に コ ー ド を 入 力 し て 、 終 わ っ…" at bounding box center [801, 204] width 194 height 300
type textarea "h"
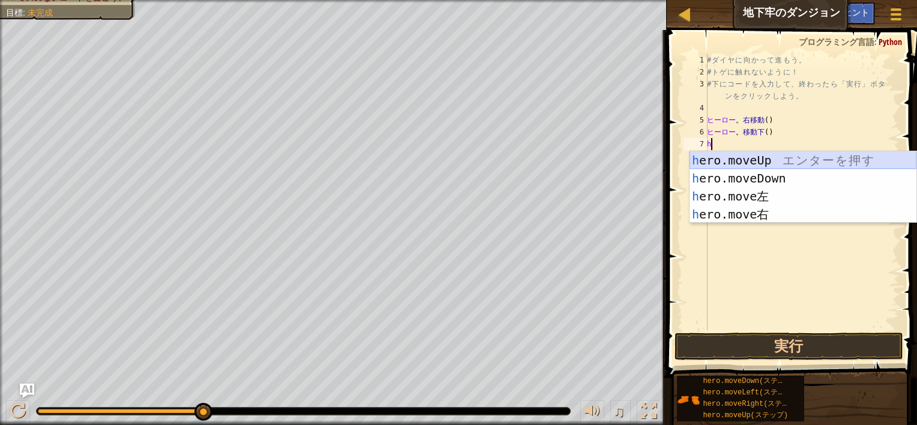
type textarea "he"
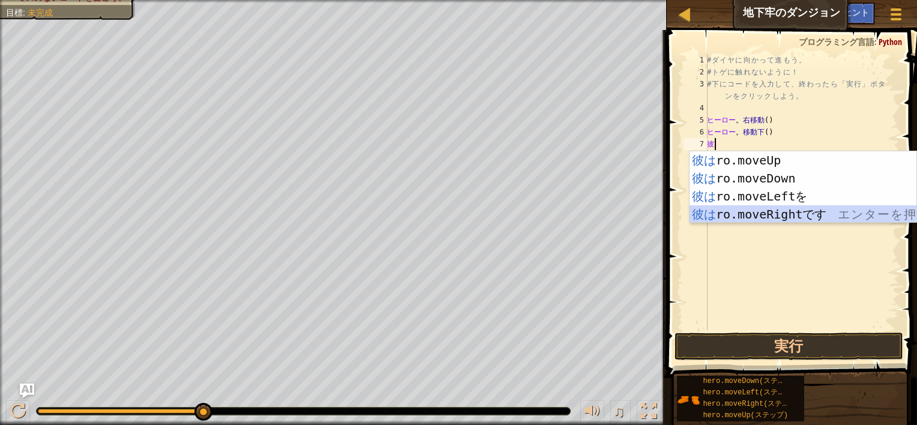
click at [804, 208] on div "彼は ro.moveUp エ ン タ ー を 押 す 彼は ro.moveDown エ ン タ ー を 押 す 彼は ro.moveLeftを エ ン タ ー…" at bounding box center [802, 205] width 227 height 108
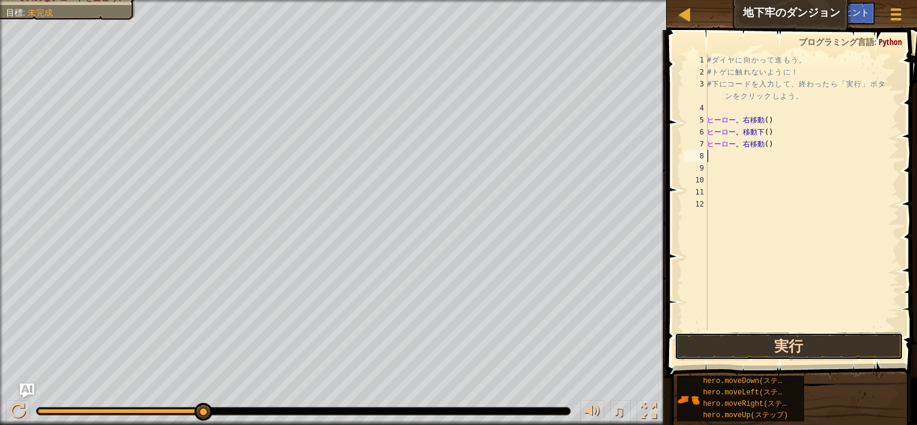
click at [819, 344] on button "実行" at bounding box center [788, 346] width 229 height 28
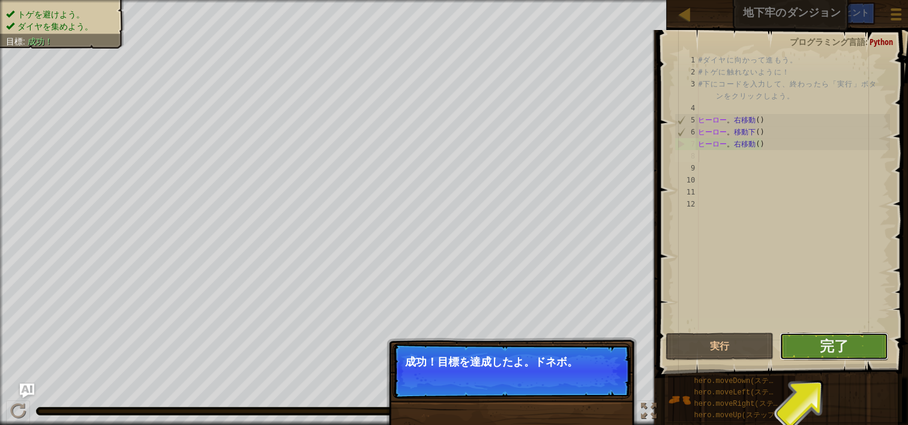
click at [848, 339] on button "完了" at bounding box center [833, 346] width 109 height 28
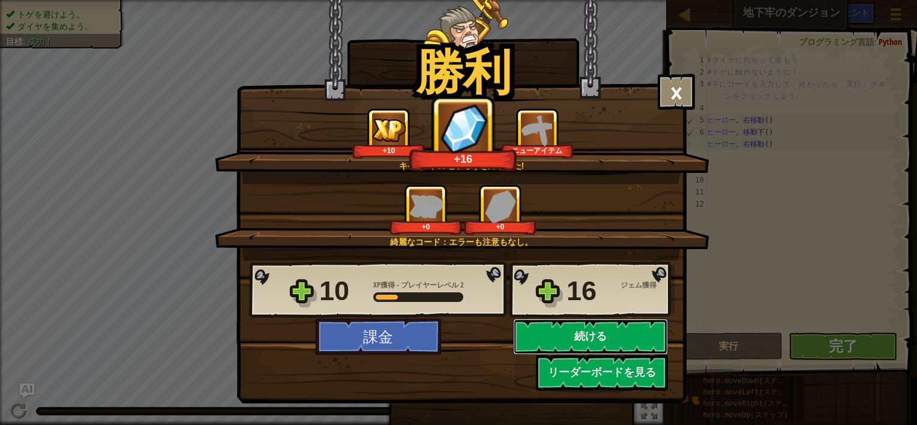
click at [600, 329] on button "続ける" at bounding box center [590, 337] width 155 height 36
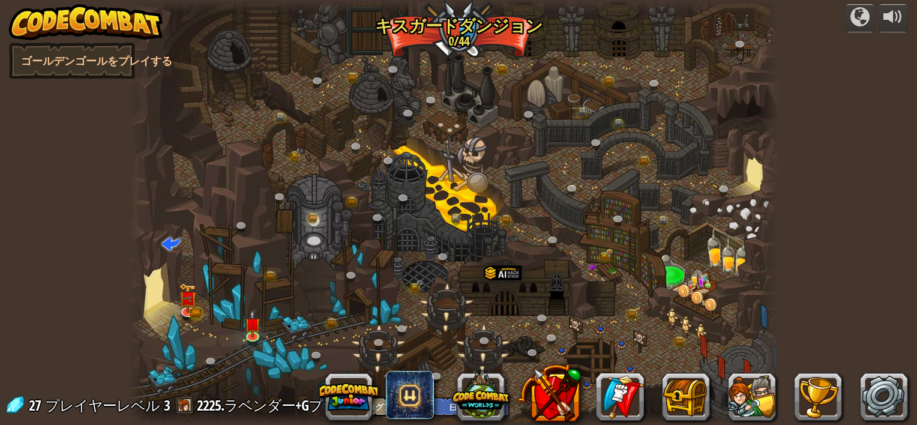
select select "ja"
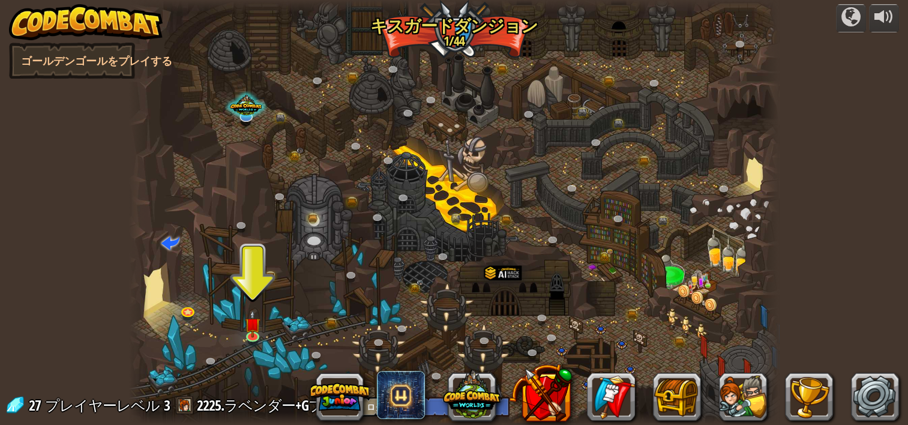
click at [241, 332] on div at bounding box center [454, 212] width 650 height 425
click at [245, 332] on img at bounding box center [253, 317] width 16 height 37
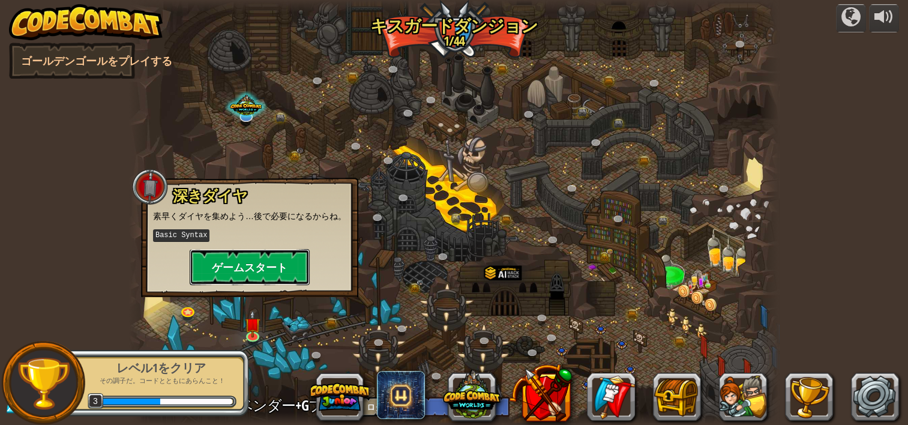
click at [278, 274] on button "ゲームスタート" at bounding box center [250, 267] width 120 height 36
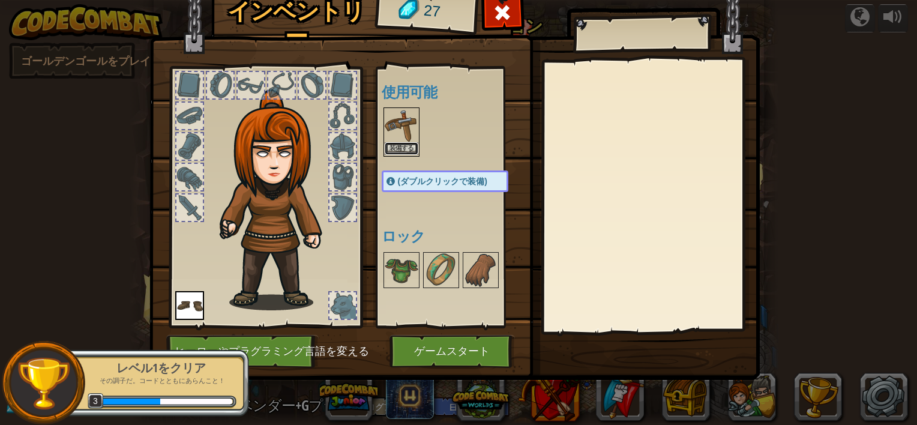
click at [404, 143] on button "装備する" at bounding box center [401, 148] width 34 height 13
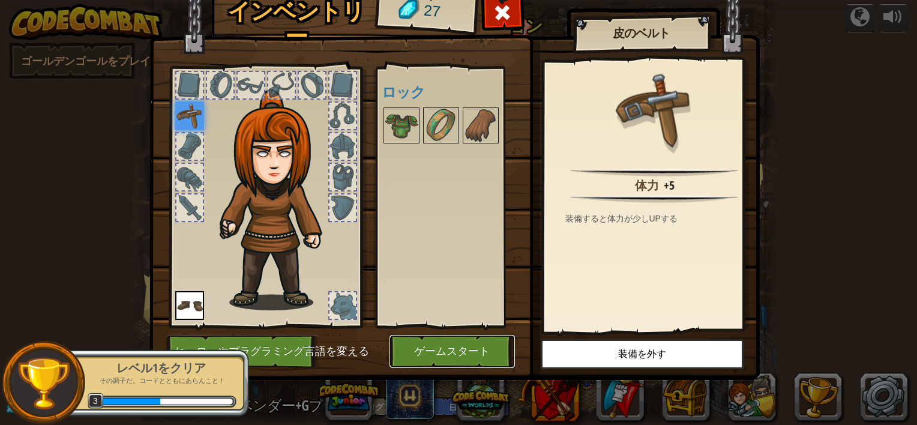
click at [468, 346] on button "ゲームスタート" at bounding box center [451, 351] width 125 height 33
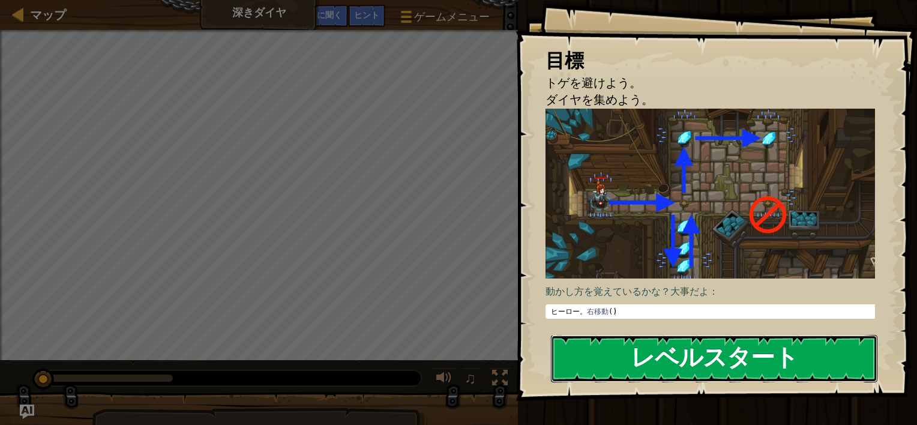
click at [680, 357] on button "レベルスタート" at bounding box center [714, 358] width 326 height 47
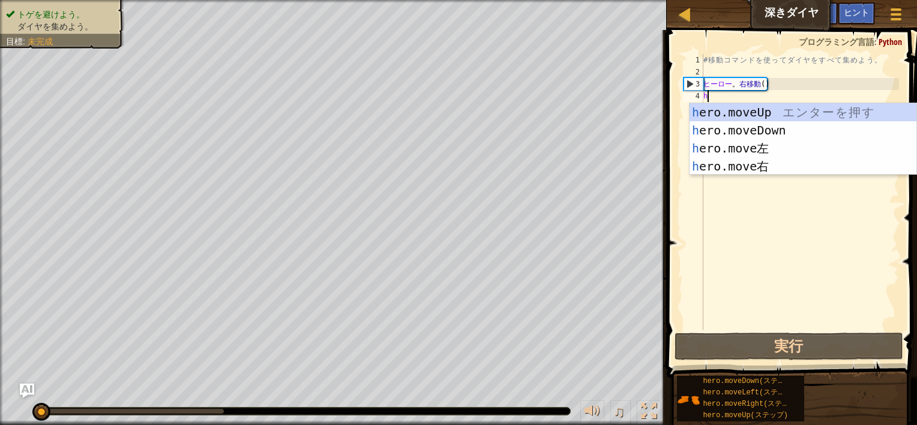
scroll to position [5, 0]
type textarea "he"
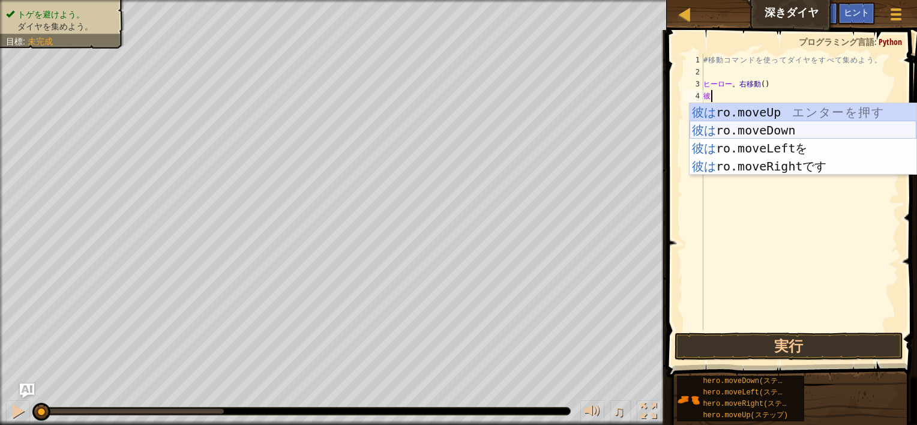
click at [795, 127] on div "彼は ro.moveUp エ ン タ ー を 押 す 彼は ro.moveDown エ ン タ ー を 押 す 彼は ro.moveLeftを エ ン タ ー…" at bounding box center [802, 157] width 227 height 108
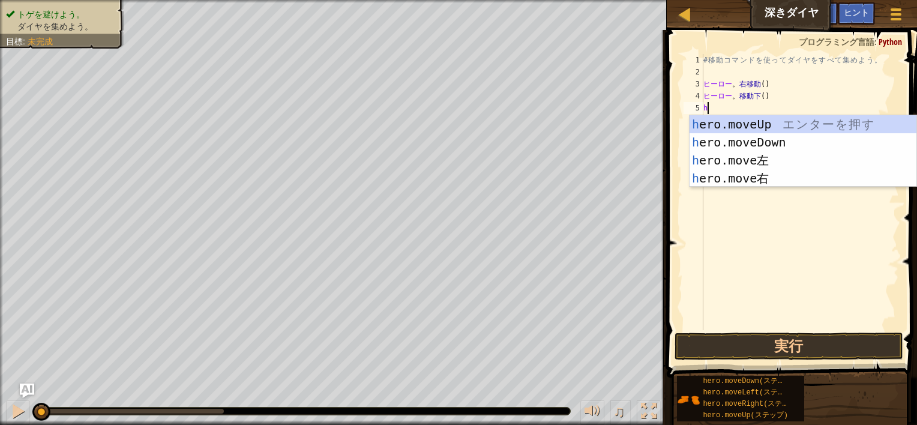
type textarea "he"
click at [785, 127] on div "彼は ro.moveUp エ ン タ ー を 押 す 彼は ro.moveDown エ ン タ ー を 押 す 彼は ro.moveLeftを エ ン タ ー…" at bounding box center [802, 169] width 227 height 108
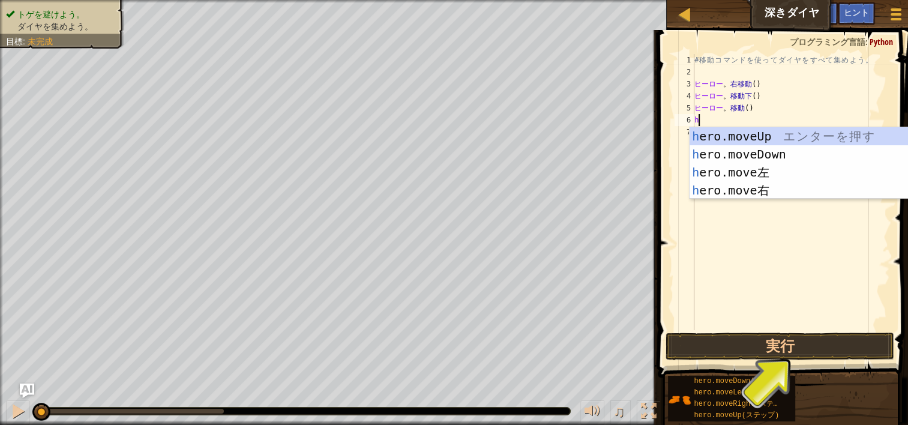
type textarea "he"
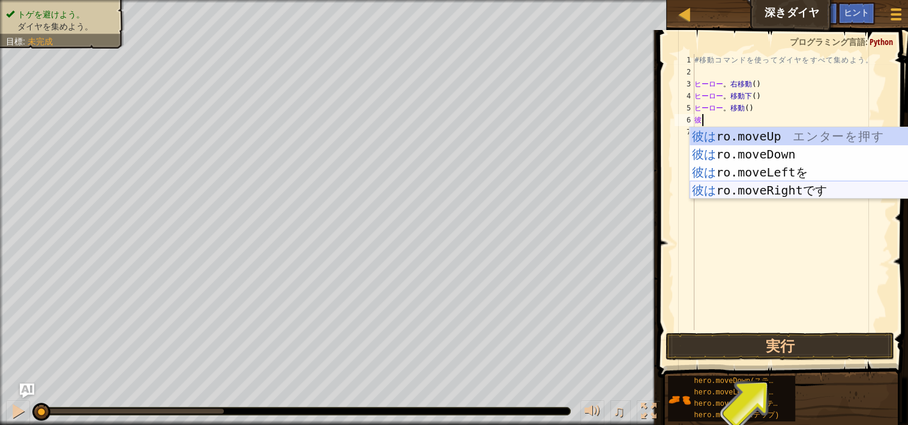
click at [803, 182] on div "彼は ro.moveUp エ ン タ ー を 押 す 彼は ro.moveDown エ ン タ ー を 押 す 彼は ro.moveLeftを エ ン タ ー…" at bounding box center [802, 181] width 227 height 108
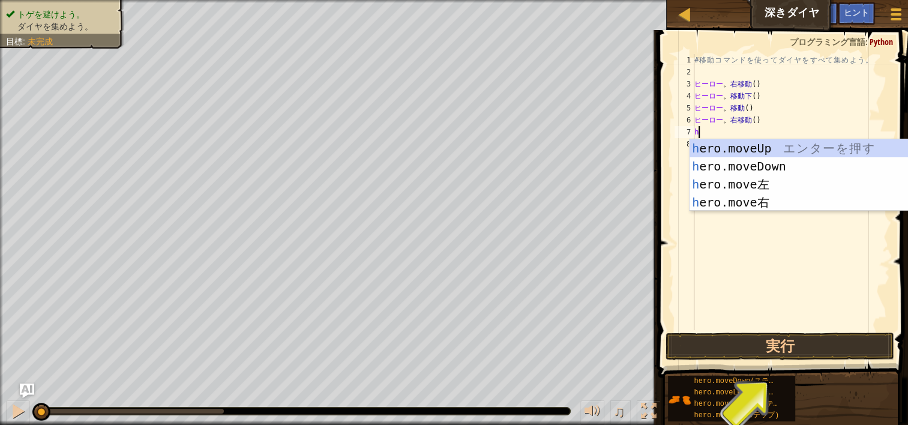
type textarea "he"
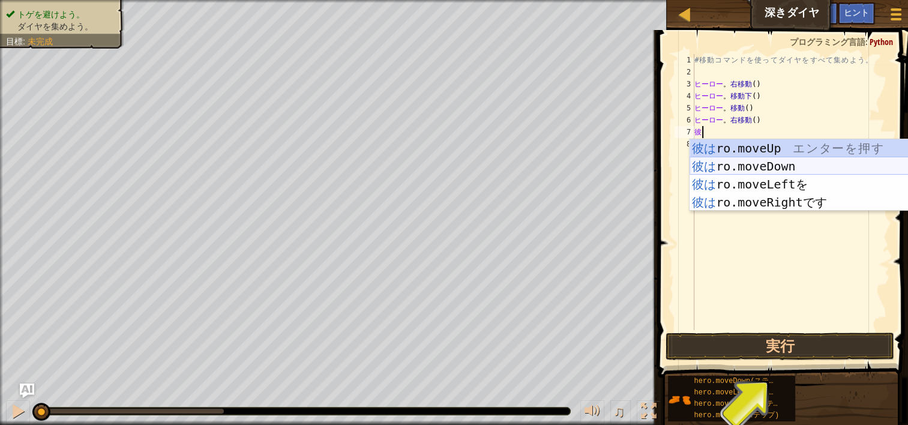
click at [774, 169] on div "彼は ro.moveUp エ ン タ ー を 押 す 彼は ro.moveDown エ ン タ ー を 押 す 彼は ro.moveLeftを エ ン タ ー…" at bounding box center [802, 193] width 227 height 108
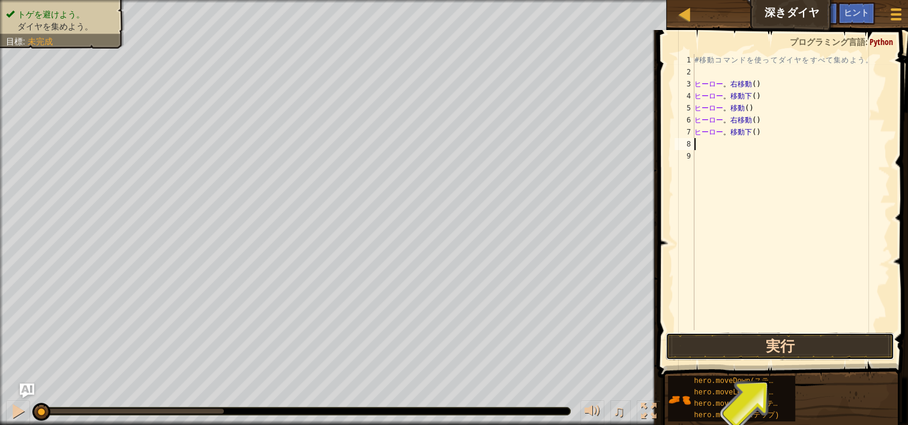
click at [846, 347] on button "実行" at bounding box center [779, 346] width 229 height 28
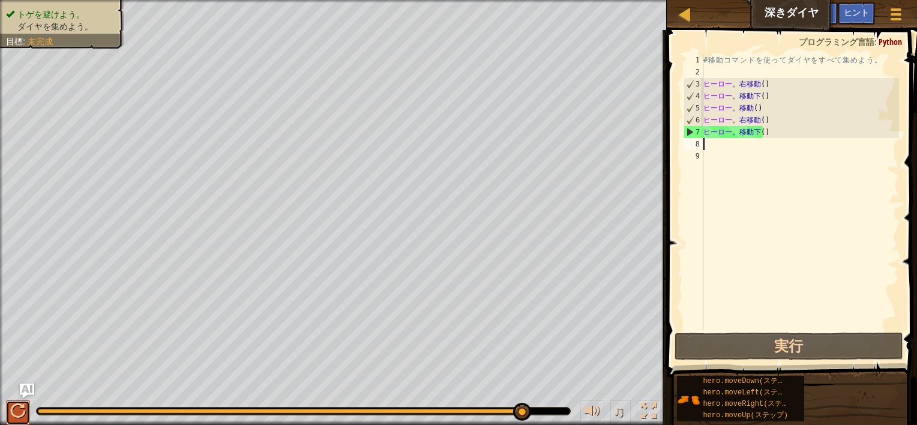
click at [19, 405] on div at bounding box center [18, 411] width 16 height 16
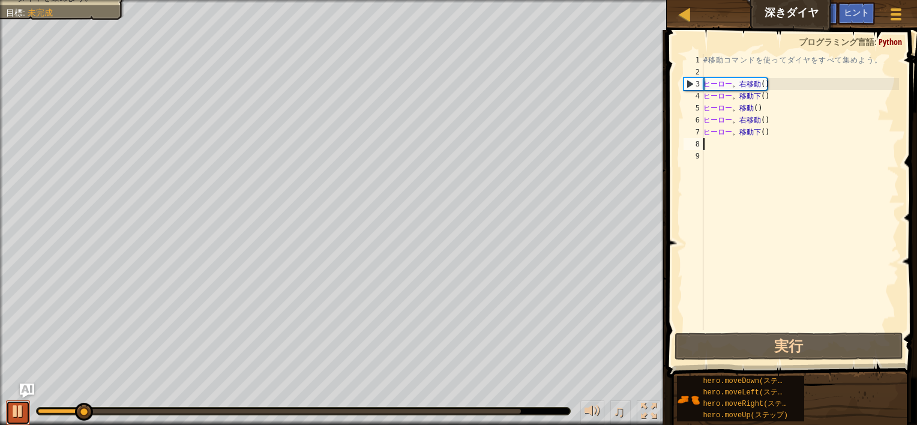
click at [10, 410] on button at bounding box center [18, 412] width 24 height 25
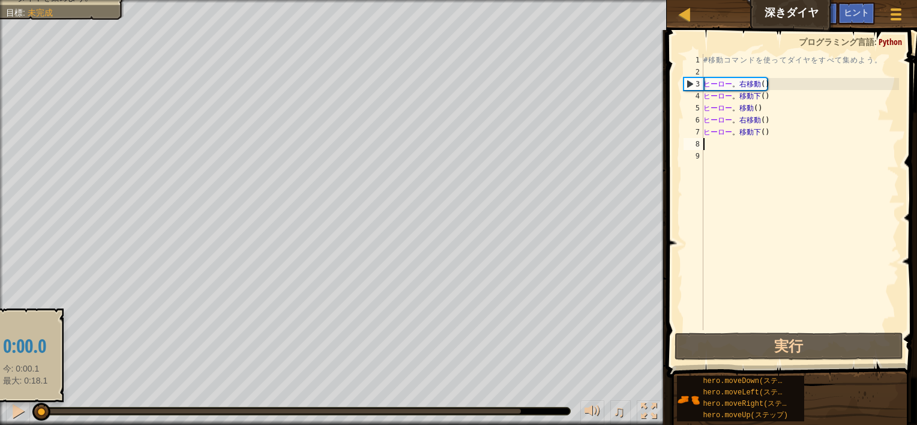
drag, startPoint x: 79, startPoint y: 414, endPoint x: 34, endPoint y: 417, distance: 45.6
click at [34, 417] on div at bounding box center [41, 411] width 18 height 18
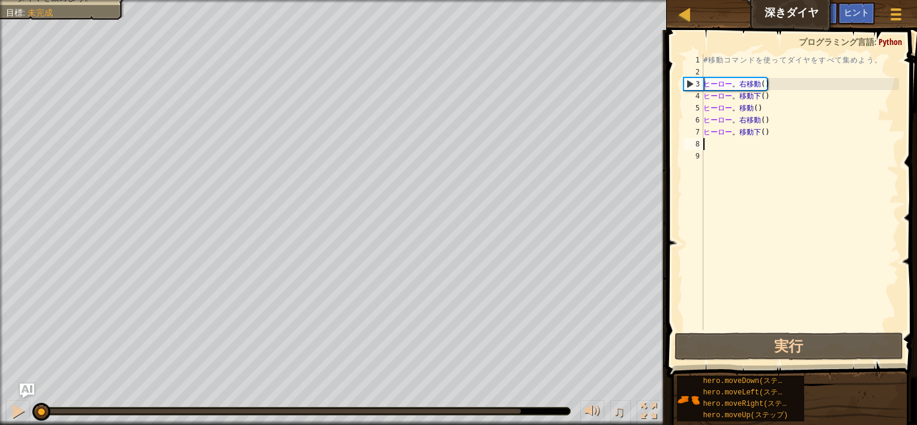
click at [764, 113] on div "# 移 動 コ マ ン ド を 使 っ て ダ イ ヤ を す べ て 集 め よ う 。 ヒーロー 。 右移動 ( ) ヒーロー 。 移動下 ( ) ヒーロ…" at bounding box center [800, 204] width 198 height 300
type textarea "hero.moveUp()"
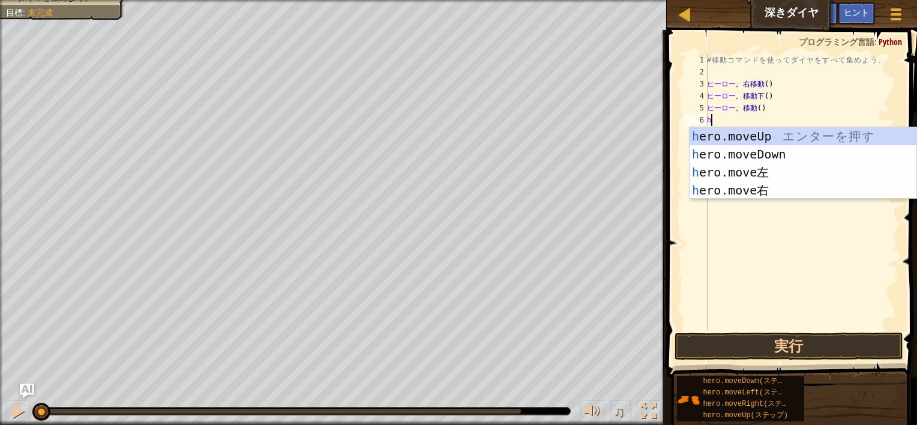
type textarea "he"
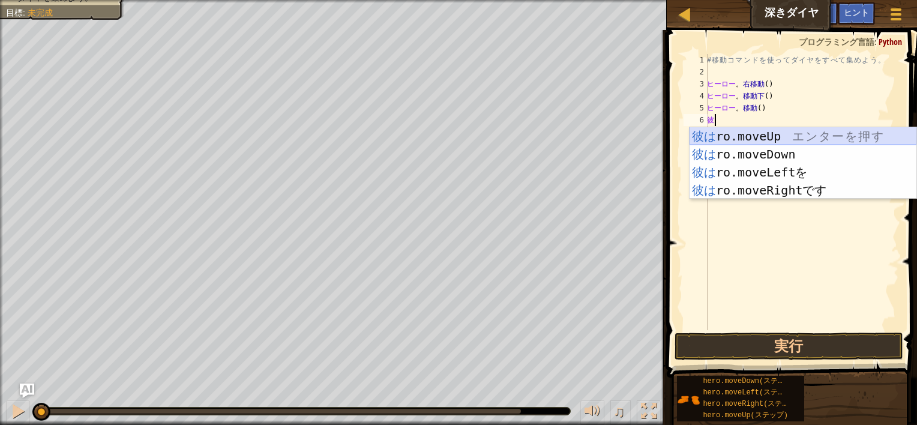
click at [803, 137] on div "彼は ro.moveUp エ ン タ ー を 押 す 彼は ro.moveDown エ ン タ ー を 押 す 彼は ro.moveLeftを エ ン タ ー…" at bounding box center [802, 181] width 227 height 108
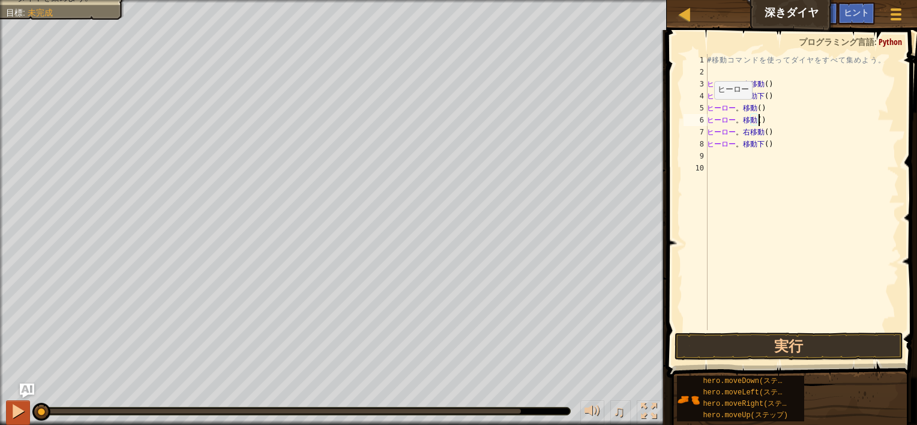
type textarea "hero.moveUp()"
click at [17, 414] on div at bounding box center [18, 411] width 16 height 16
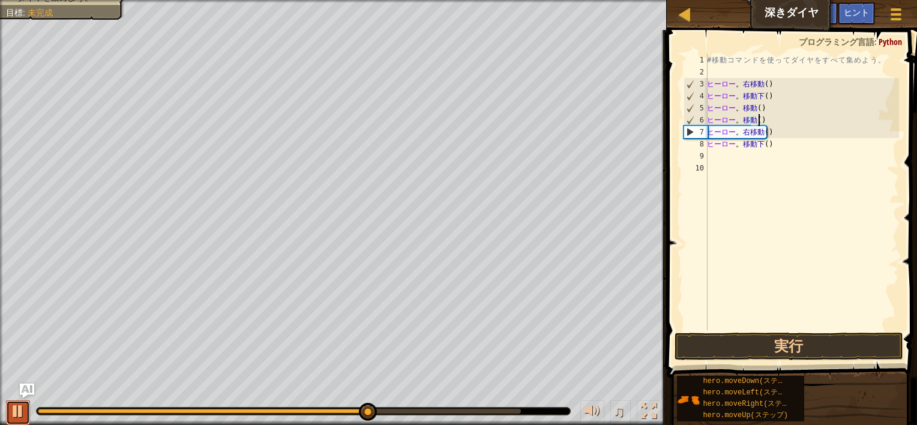
click at [11, 410] on div at bounding box center [18, 411] width 16 height 16
click at [733, 338] on button "実行" at bounding box center [788, 346] width 229 height 28
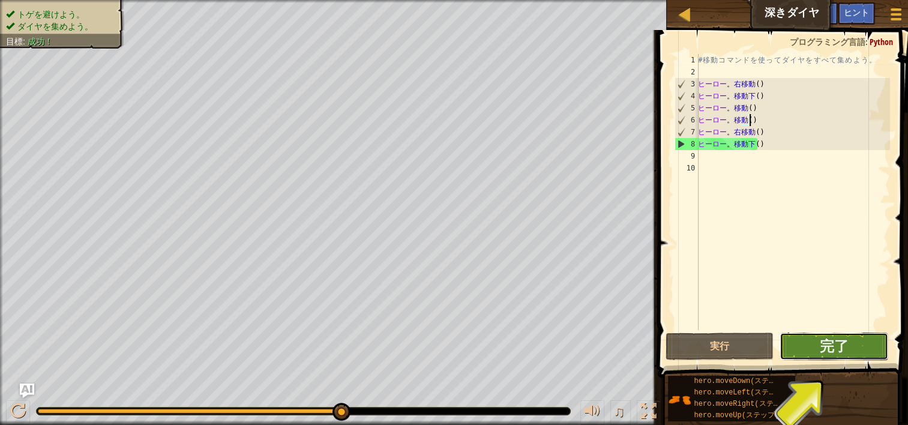
click at [811, 338] on button "完了" at bounding box center [833, 346] width 109 height 28
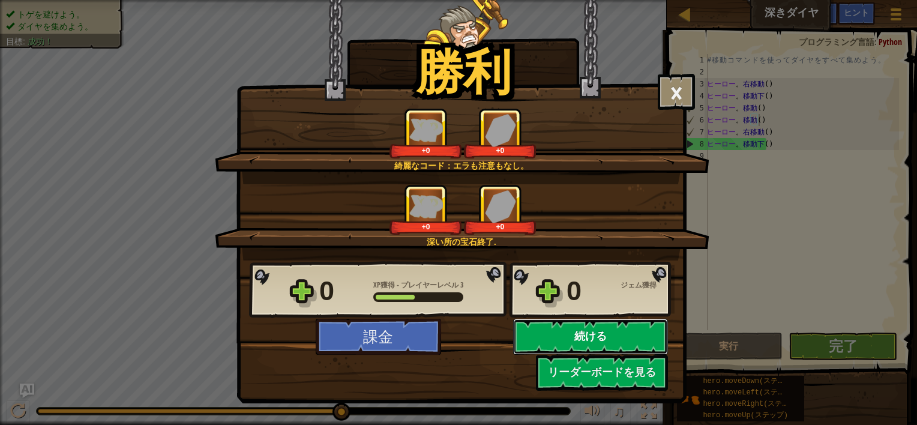
click at [636, 342] on button "続ける" at bounding box center [590, 337] width 155 height 36
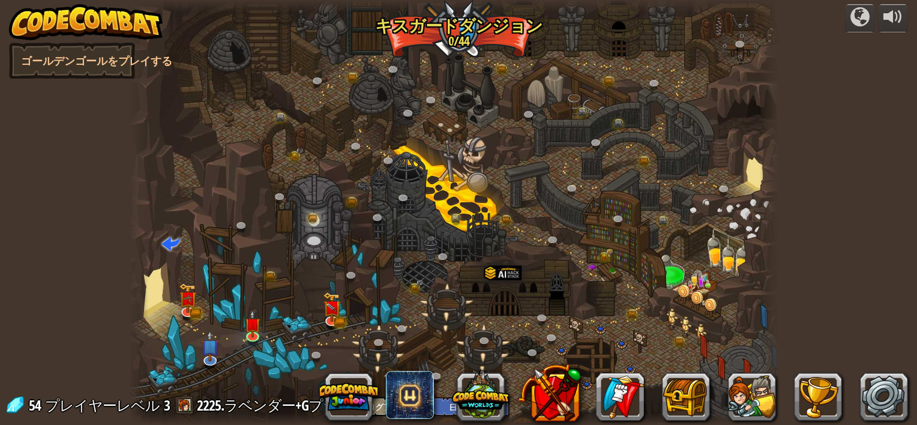
select select "ja"
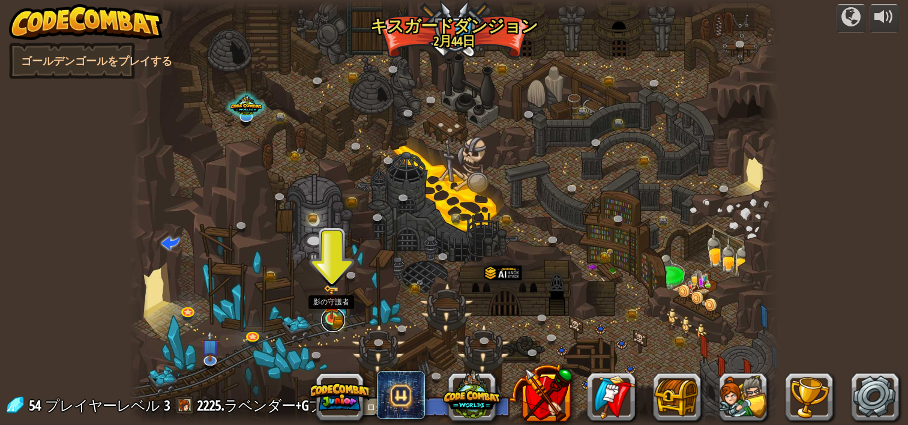
click at [336, 320] on link at bounding box center [333, 320] width 24 height 24
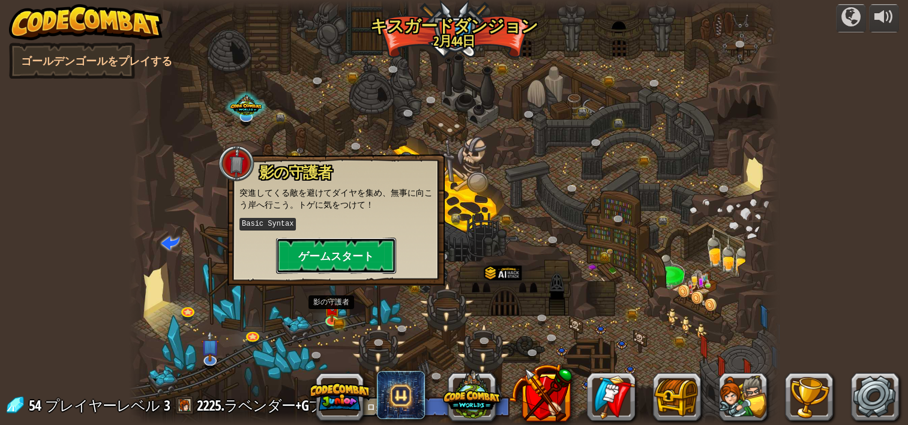
click at [352, 262] on button "ゲームスタート" at bounding box center [336, 256] width 120 height 36
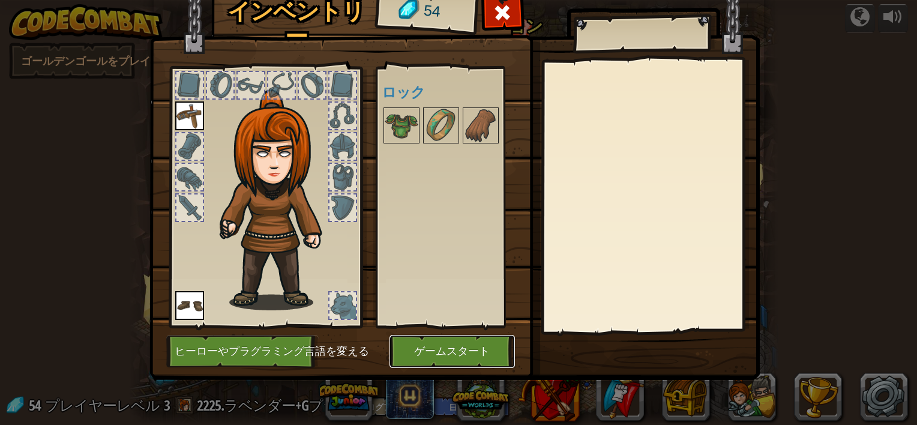
click at [480, 351] on button "ゲームスタート" at bounding box center [451, 351] width 125 height 33
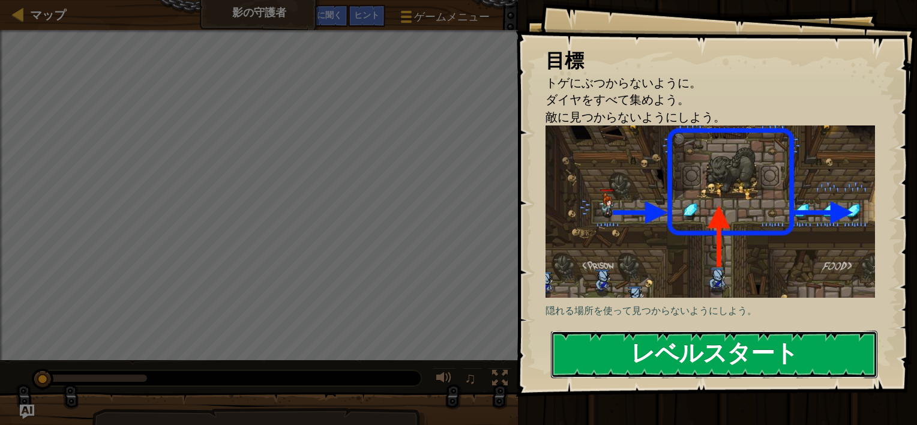
click at [738, 345] on button "レベルスタート" at bounding box center [714, 354] width 326 height 47
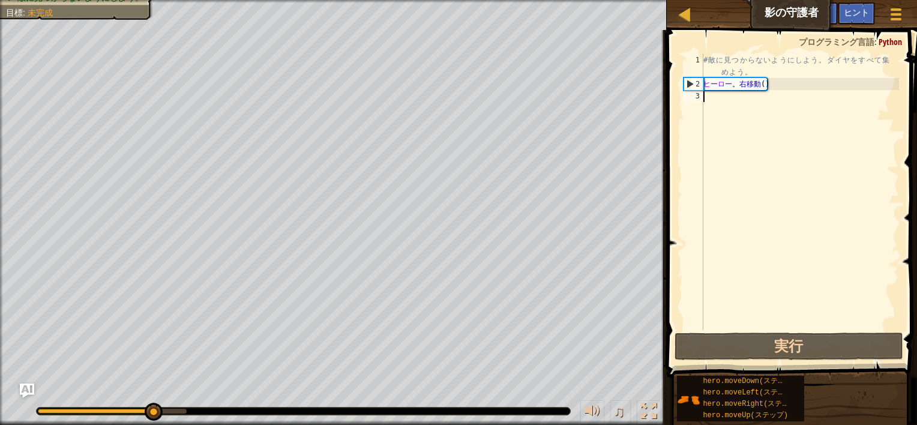
scroll to position [5, 0]
type textarea "he"
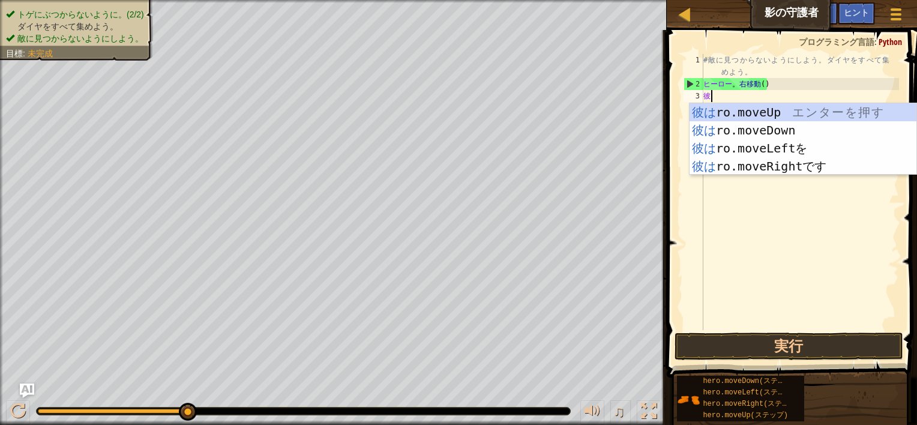
click at [740, 112] on div "彼は ro.moveUp エ ン タ ー を 押 す 彼は ro.moveDown エ ン タ ー を 押 す 彼は ro.moveLeftを エ ン タ ー…" at bounding box center [802, 157] width 227 height 108
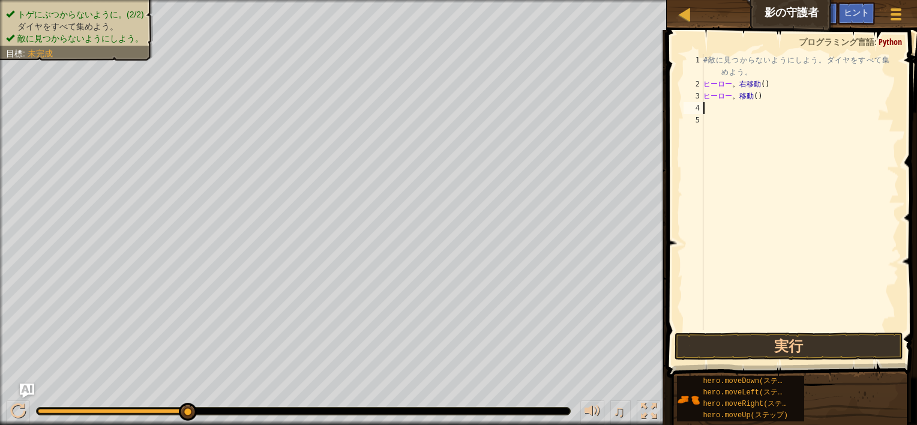
type textarea "he"
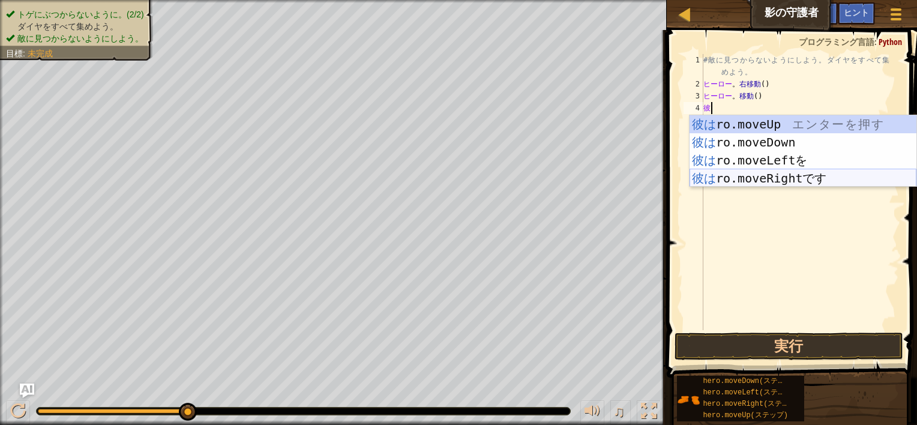
click at [794, 181] on div "彼は ro.moveUp エ ン タ ー を 押 す 彼は ro.moveDown エ ン タ ー を 押 す 彼は ro.moveLeftを エ ン タ ー…" at bounding box center [802, 169] width 227 height 108
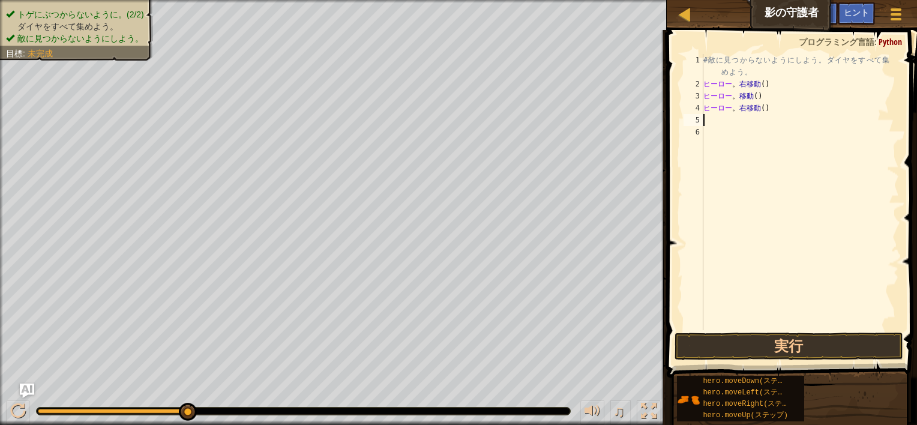
type textarea "he"
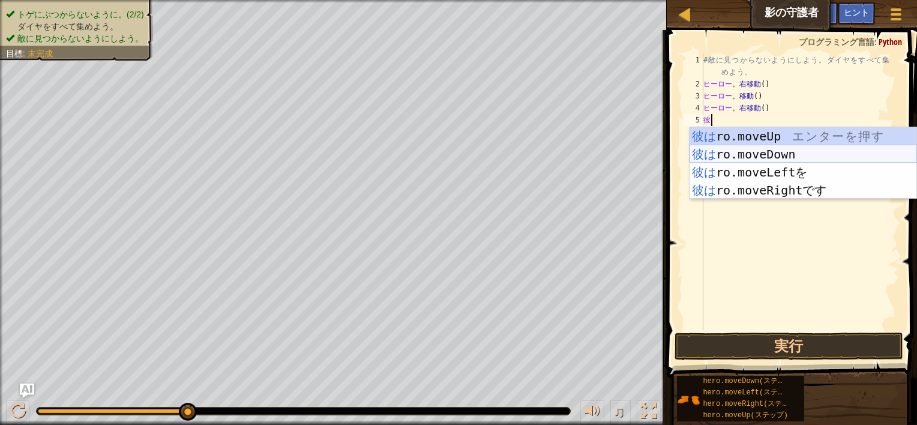
click at [789, 154] on div "彼は ro.moveUp エ ン タ ー を 押 す 彼は ro.moveDown エ ン タ ー を 押 す 彼は ro.moveLeftを エ ン タ ー…" at bounding box center [802, 181] width 227 height 108
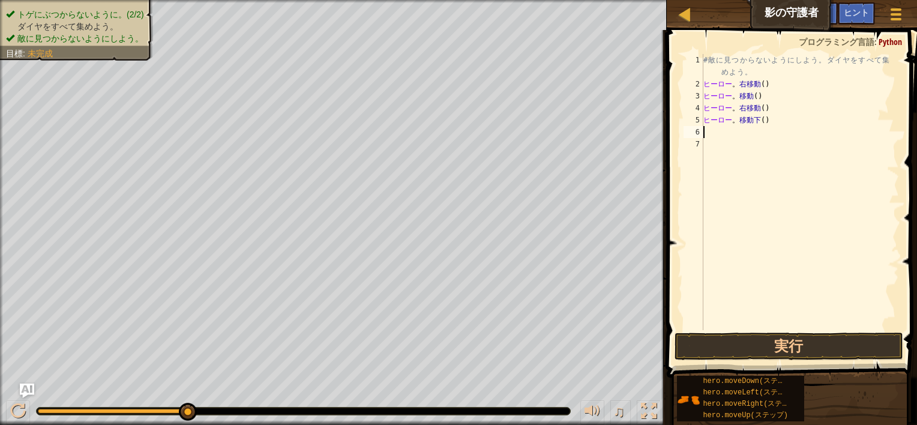
type textarea "he"
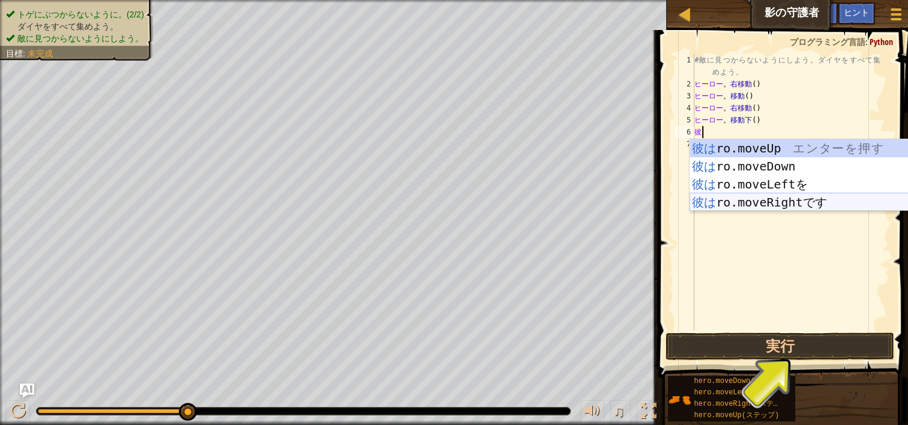
click at [787, 203] on div "彼は ro.moveUp エ ン タ ー を 押 す 彼は ro.moveDown エ ン タ ー を 押 す 彼は ro.moveLeftを エ ン タ ー…" at bounding box center [802, 193] width 227 height 108
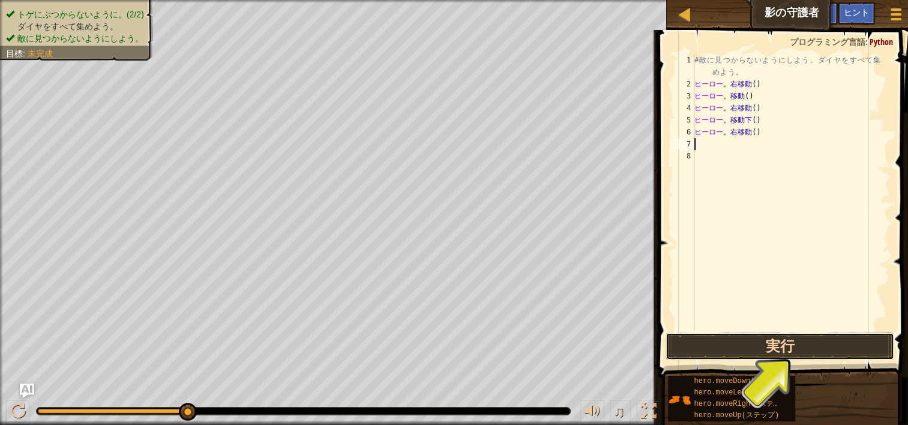
click at [828, 354] on button "実行" at bounding box center [779, 346] width 229 height 28
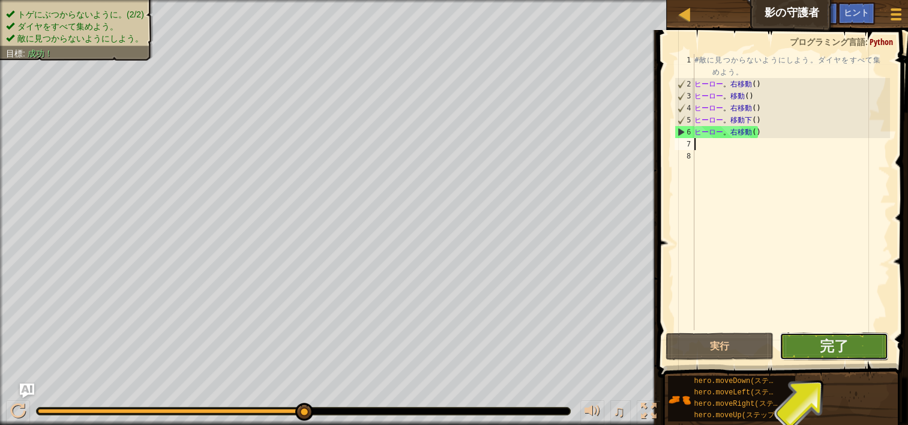
click at [858, 350] on button "完了" at bounding box center [833, 346] width 109 height 28
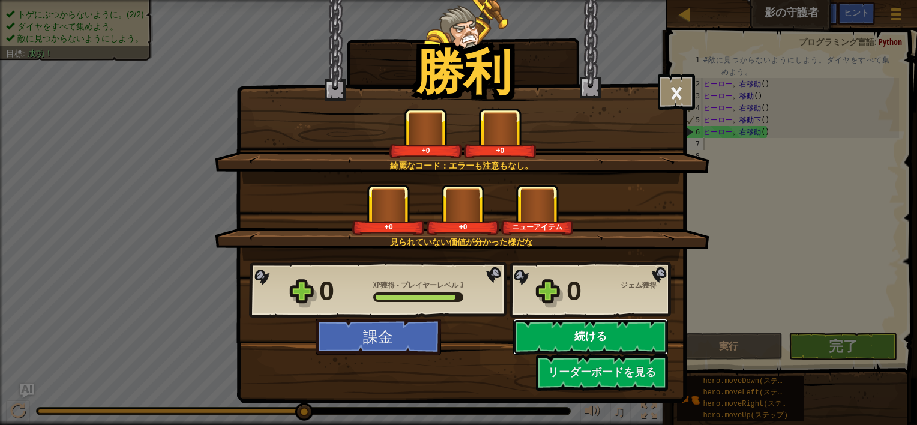
click at [623, 338] on button "続ける" at bounding box center [590, 337] width 155 height 36
select select "ja"
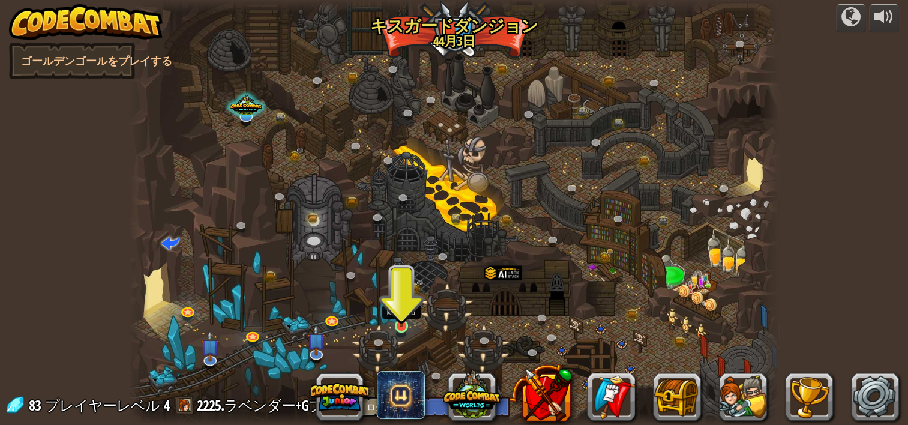
click at [399, 326] on div at bounding box center [401, 325] width 13 height 13
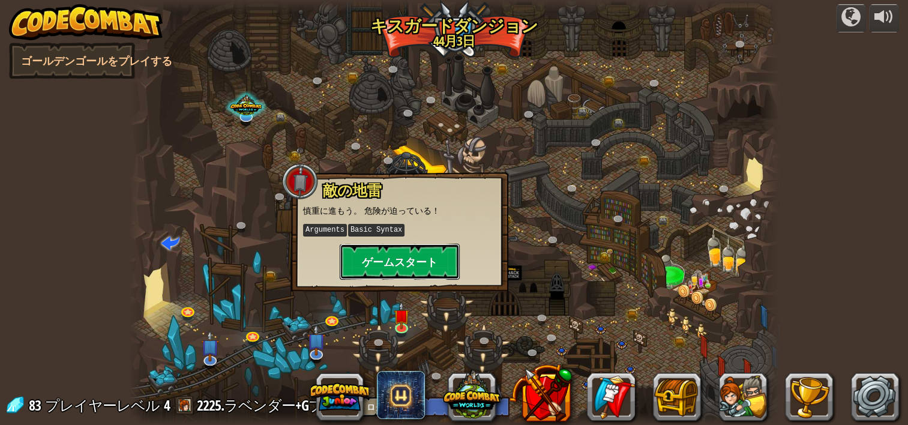
click at [408, 262] on button "ゲームスタート" at bounding box center [399, 262] width 120 height 36
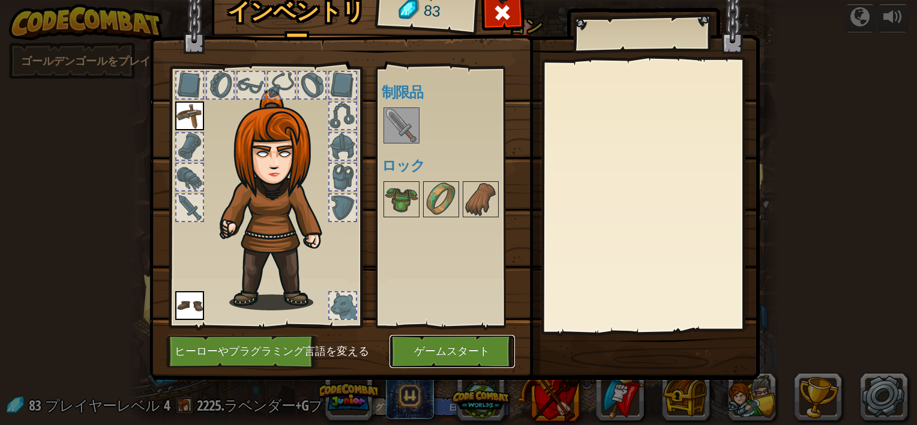
click at [469, 343] on button "ゲームスタート" at bounding box center [451, 351] width 125 height 33
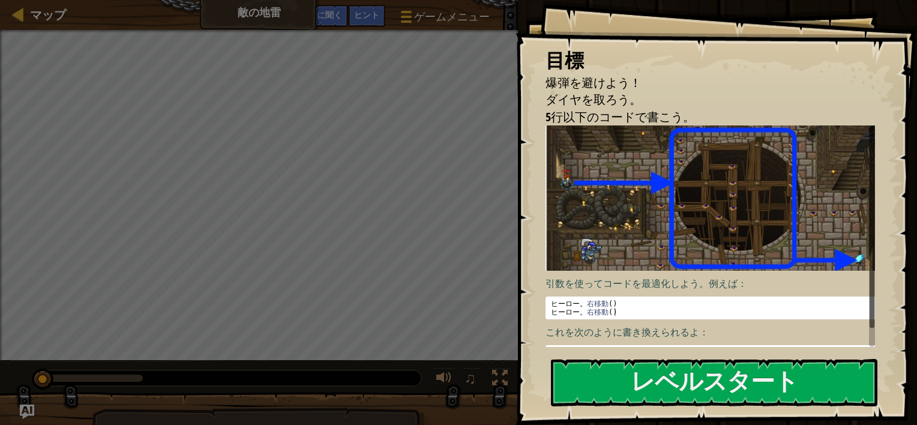
scroll to position [14, 0]
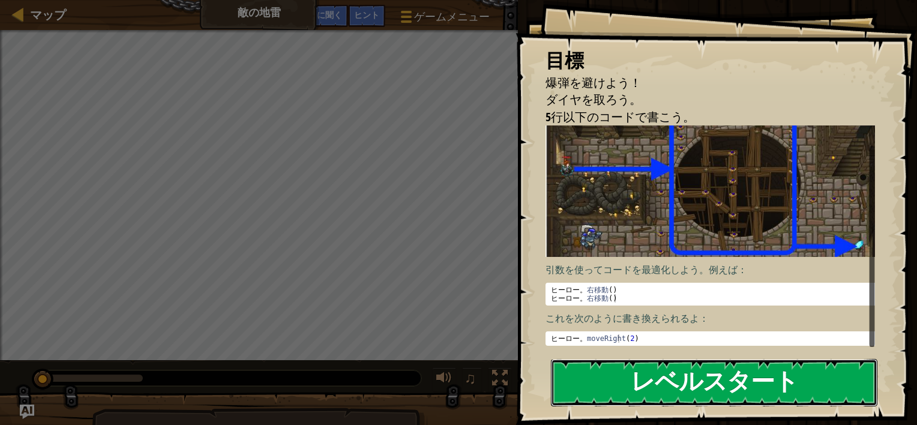
click at [725, 390] on button "レベルスタート" at bounding box center [714, 382] width 326 height 47
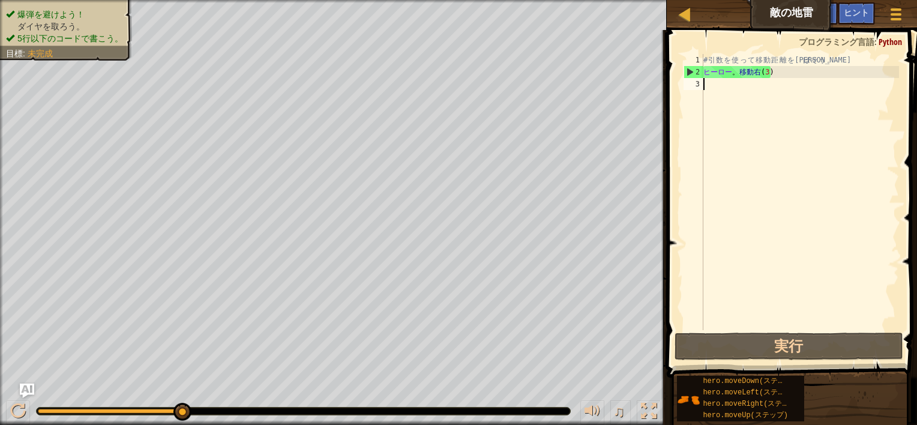
scroll to position [5, 0]
type textarea "he"
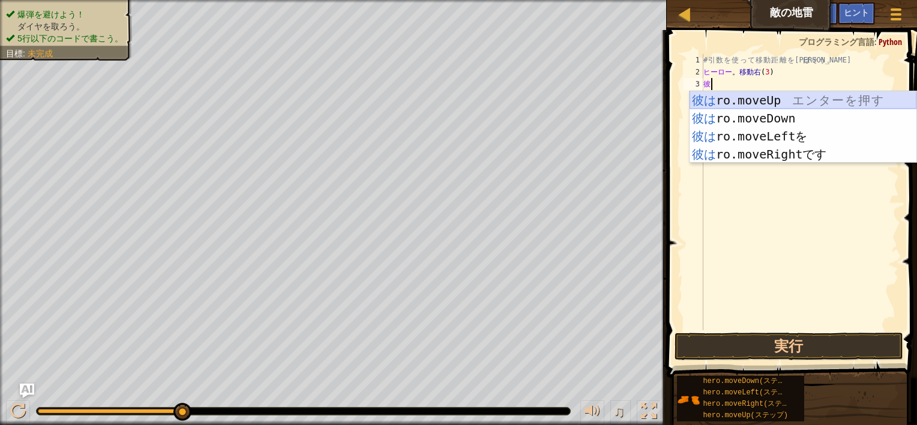
click at [771, 98] on div "彼は ro.moveUp エ ン タ ー を 押 す 彼は ro.moveDown エ ン タ ー を 押 す 彼は ro.moveLeftを エ ン タ ー…" at bounding box center [802, 145] width 227 height 108
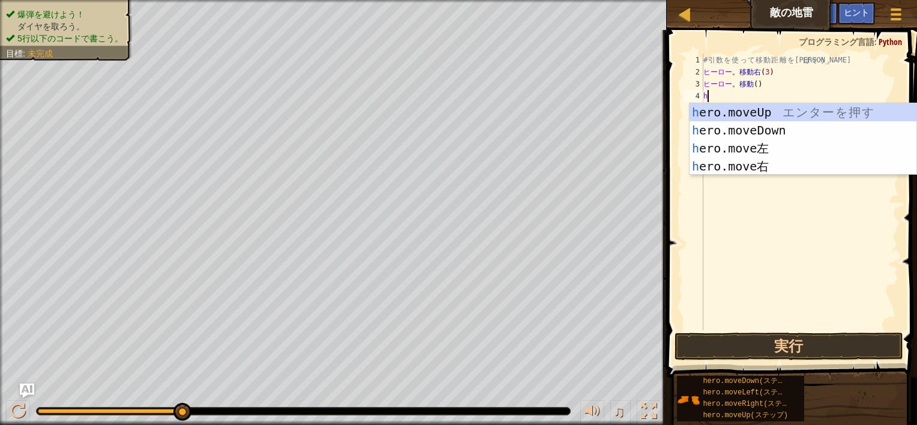
type textarea "he"
click at [802, 163] on div "彼は ro.moveUp エ ン タ ー を 押 す 彼は ro.moveDown エ ン タ ー を 押 す 彼は ro.moveLeftを エ ン タ ー…" at bounding box center [802, 157] width 227 height 108
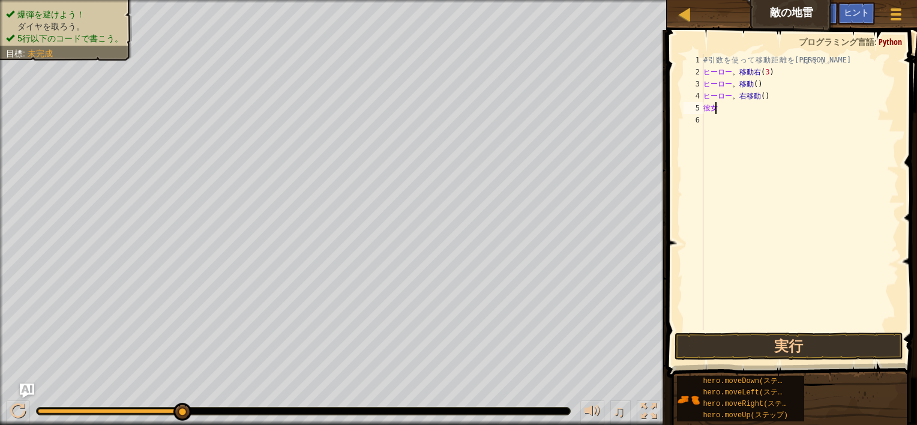
type textarea "h"
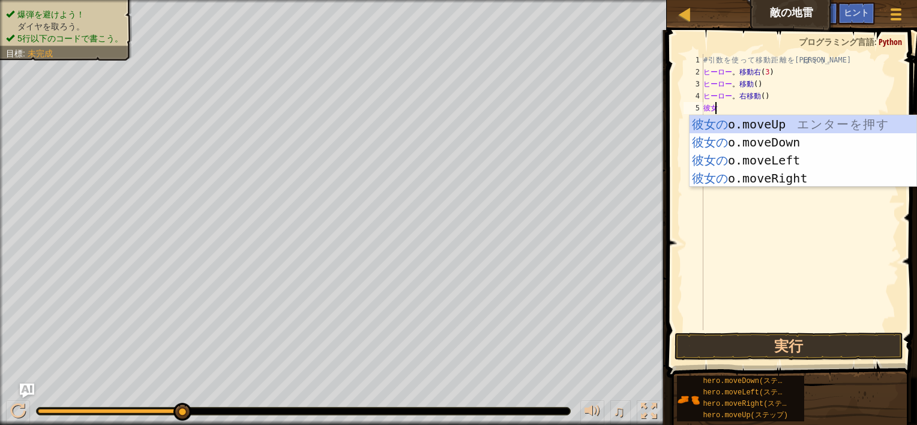
type textarea "hero"
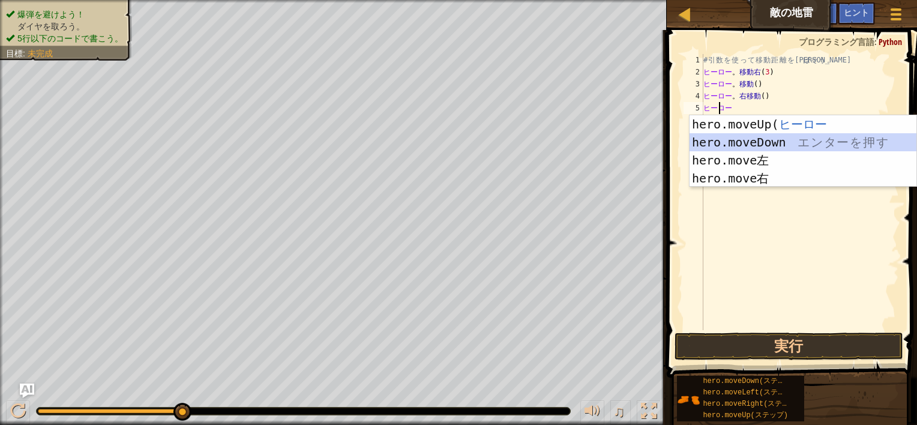
click at [777, 145] on div "hero.moveUp ( ヒーロー エ ン タ ー を 押 す hero.moveDown エ ン タ ー を 押 す hero.move左 エ ン タ ー…" at bounding box center [802, 169] width 227 height 108
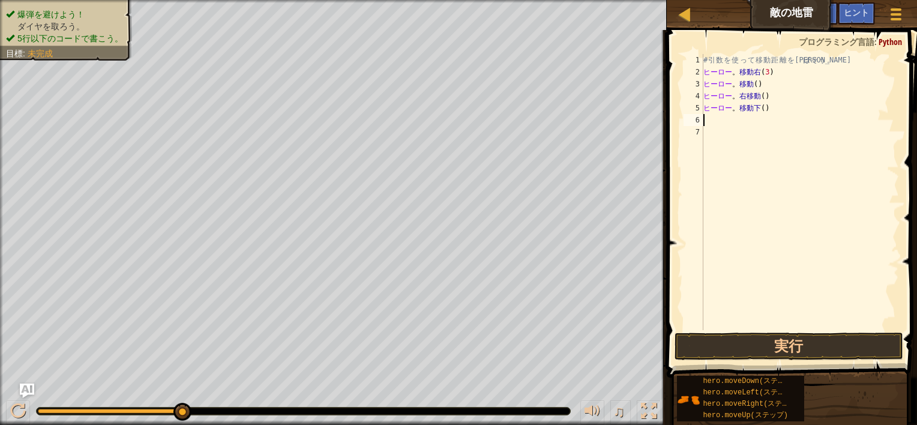
click at [762, 113] on div "# 引 数 を 使 っ て 移 動 距 離 を 伸 ば そ う 。 ヒーロー 。 移動右 ( 3 ) ヒーロー 。 移動 ( ) ヒーロー 。 右移動 ( )…" at bounding box center [800, 204] width 198 height 300
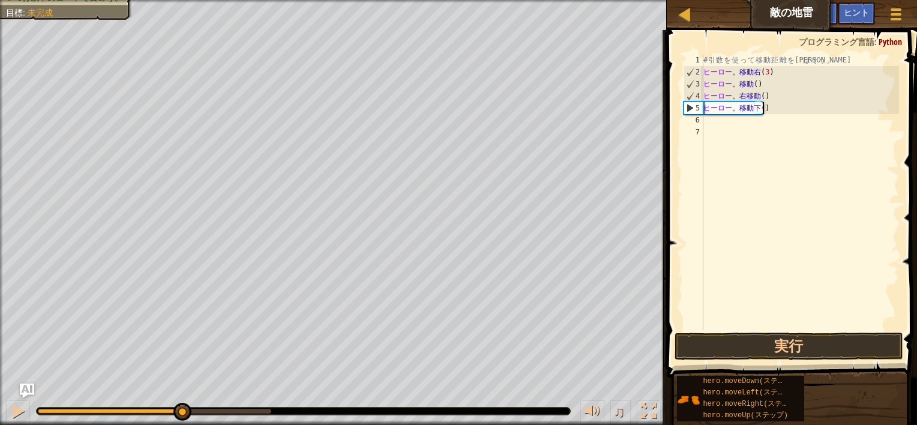
scroll to position [5, 4]
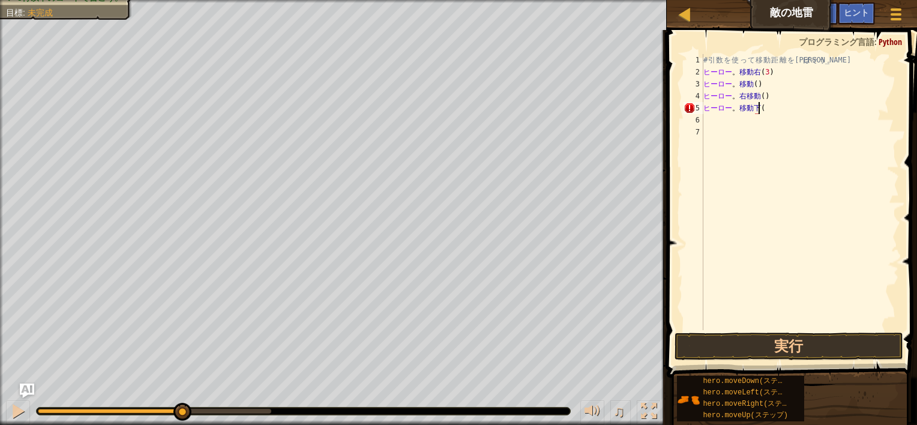
type textarea "hero.moveDown(3"
type textarea "hero.moveDown(3)"
type textarea "h"
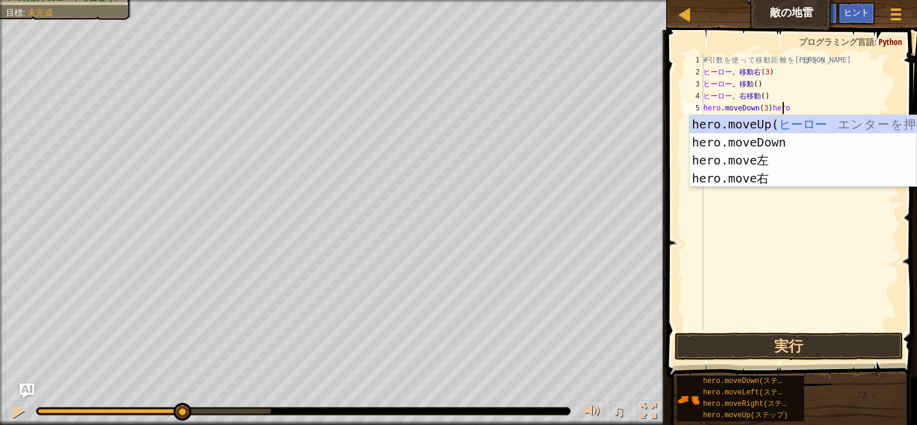
scroll to position [5, 5]
click at [765, 172] on div "hero.moveUp ( ヒーロー エ ン タ ー を 押 す hero.moveDown エ ン タ ー を 押 す hero.move左 エ ン タ ー…" at bounding box center [802, 169] width 227 height 108
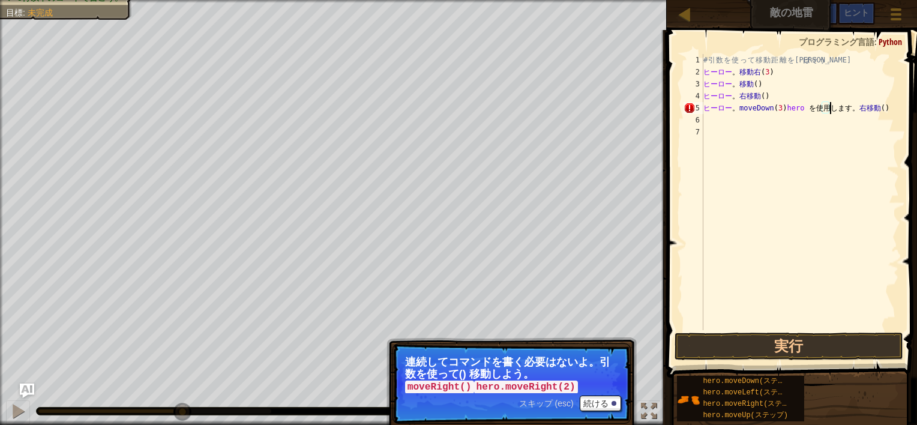
click at [480, 381] on code "hero.moveRight(2)" at bounding box center [526, 386] width 104 height 13
click at [858, 112] on div "# 引 数 を 使 っ て 移 動 距 離 を 伸 ば そ う 。 ヒーロー 。 移動右 ( 3 ) ヒーロー 。 移動 ( ) ヒーロー 。 右移動 ( )…" at bounding box center [800, 204] width 198 height 300
click at [854, 108] on div "# 引 数 を 使 っ て 移 動 距 離 を 伸 ば そ う 。 ヒーロー 。 移動右 ( 3 ) ヒーロー 。 移動 ( ) ヒーロー 。 右移動 ( )…" at bounding box center [800, 204] width 198 height 300
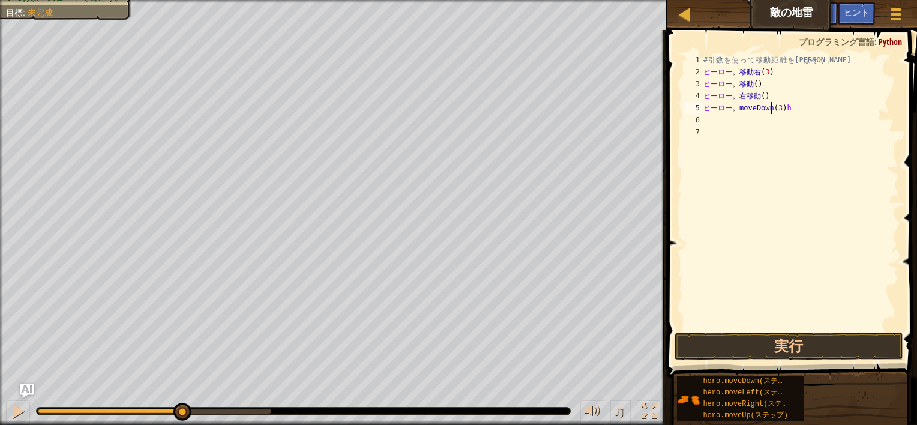
type textarea "hero.moveDown(3)"
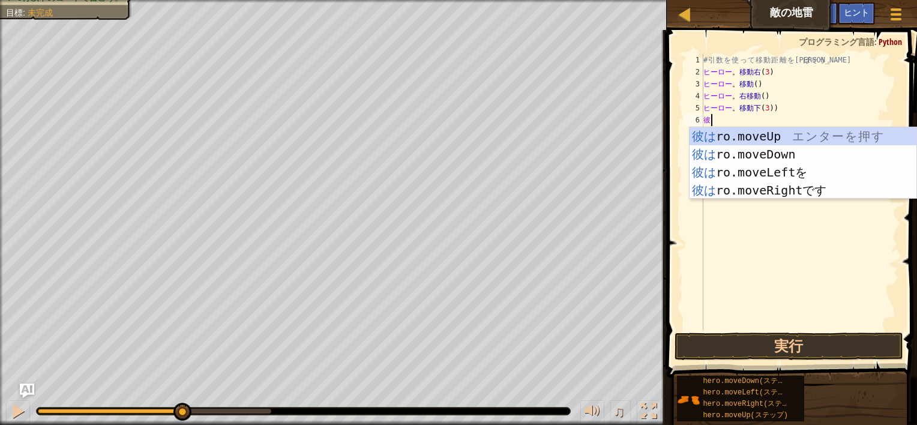
type textarea "hero"
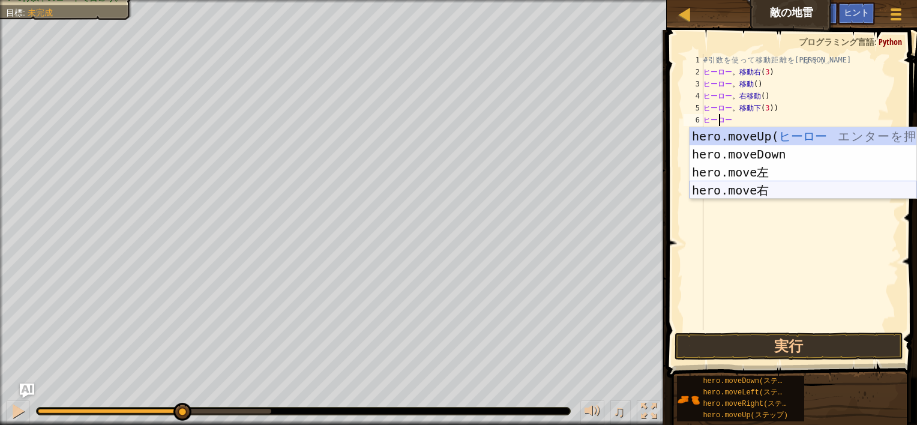
click at [755, 191] on div "hero.moveUp ( ヒーロー エ ン タ ー を 押 す hero.moveDown エ ン タ ー を 押 す hero.move左 エ ン タ ー…" at bounding box center [802, 181] width 227 height 108
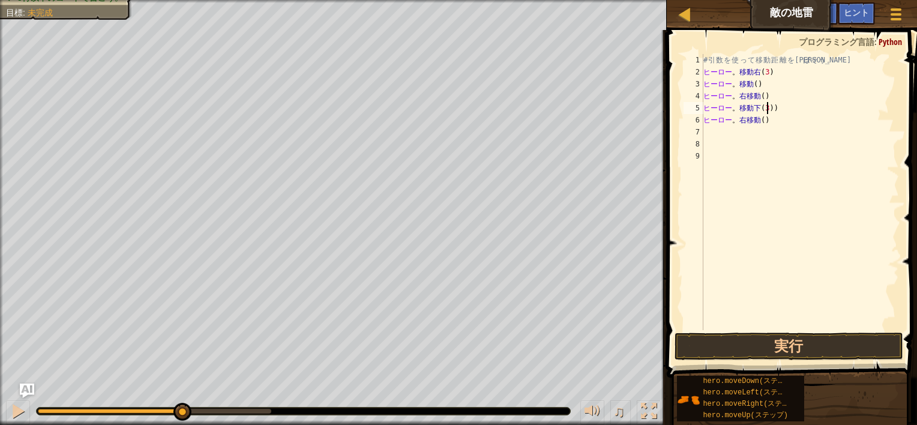
click at [800, 113] on div "# 引 数 を 使 っ て 移 動 距 離 を 伸 ば そ う 。 ヒーロー 。 移動右 ( 3 ) ヒーロー 。 移動 ( ) ヒーロー 。 右移動 ( )…" at bounding box center [800, 204] width 198 height 300
click at [791, 123] on div "# 引 数 を 使 っ て 移 動 距 離 を 伸 ば そ う 。 ヒーロー 。 移動右 ( 3 ) ヒーロー 。 移動 ( ) ヒーロー 。 右移動 ( )…" at bounding box center [800, 204] width 198 height 300
type textarea "hero.moveRight(2)"
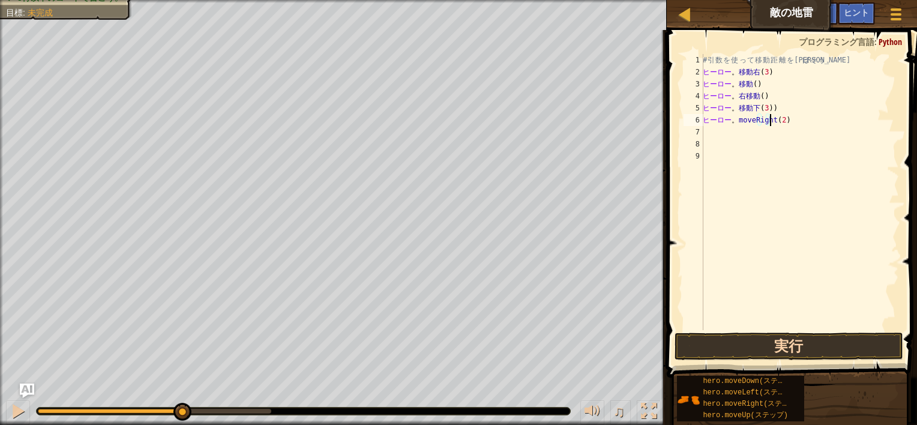
type textarea "hero.moveRight(2)"
click at [798, 347] on button "実行" at bounding box center [788, 346] width 229 height 28
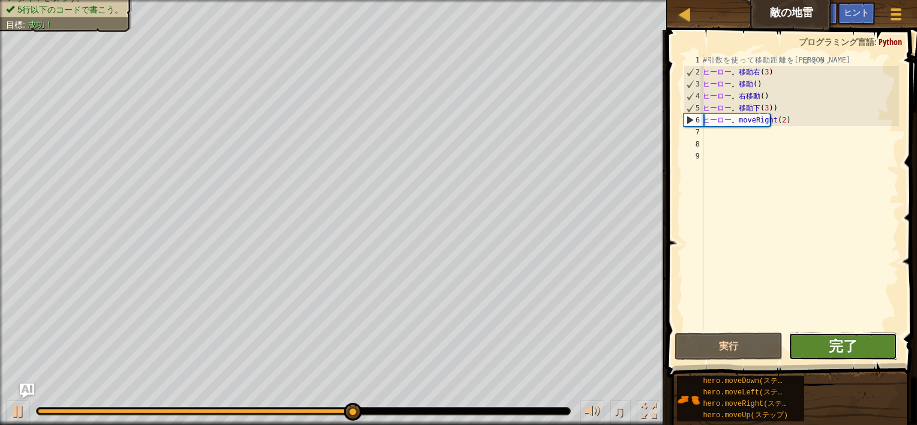
click at [842, 341] on span "完了" at bounding box center [842, 345] width 29 height 19
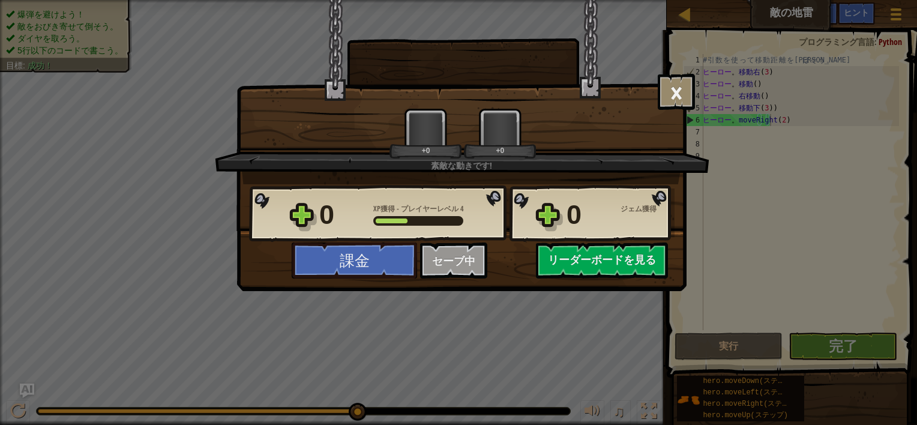
click at [641, 232] on div "0 ジェム獲得" at bounding box center [620, 215] width 108 height 38
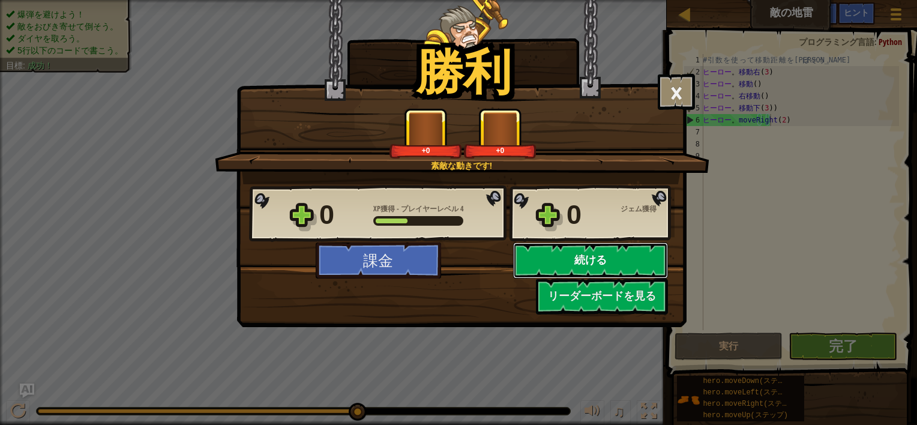
click at [638, 253] on button "続ける" at bounding box center [590, 260] width 155 height 36
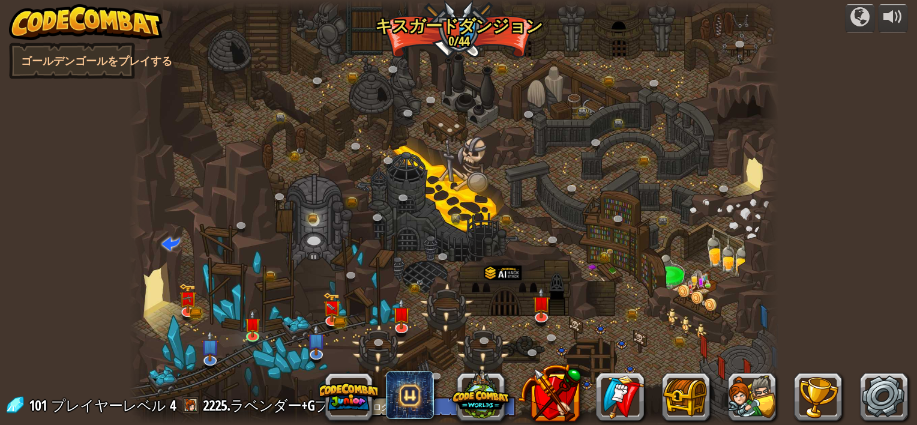
select select "ja"
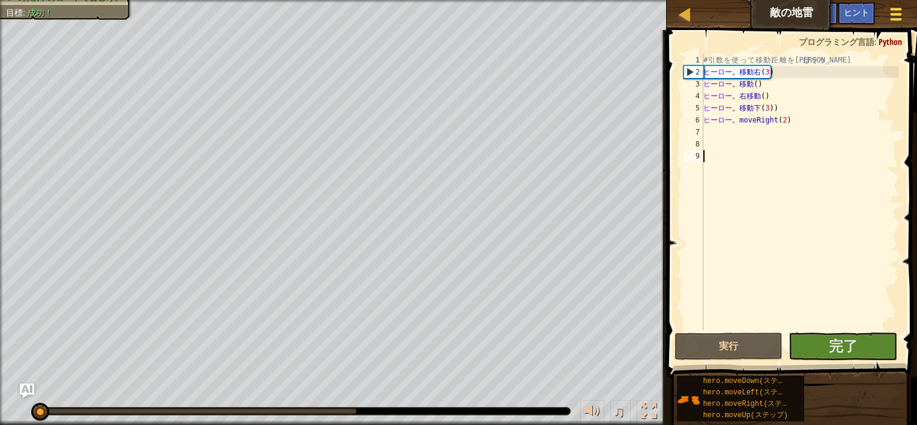
click at [900, 12] on div at bounding box center [895, 13] width 16 height 17
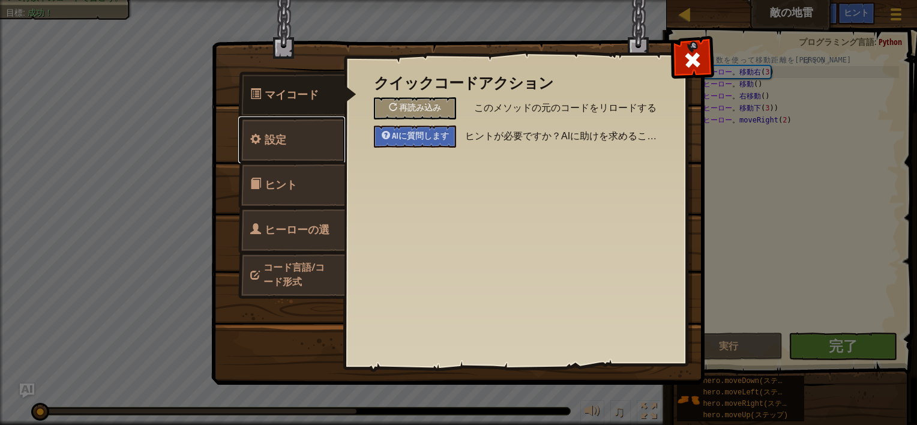
click at [305, 149] on link "設定" at bounding box center [291, 139] width 107 height 47
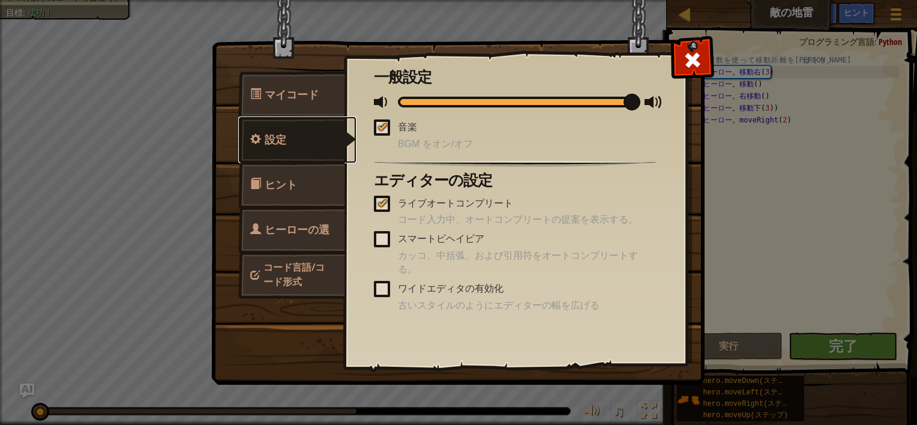
scroll to position [15, 0]
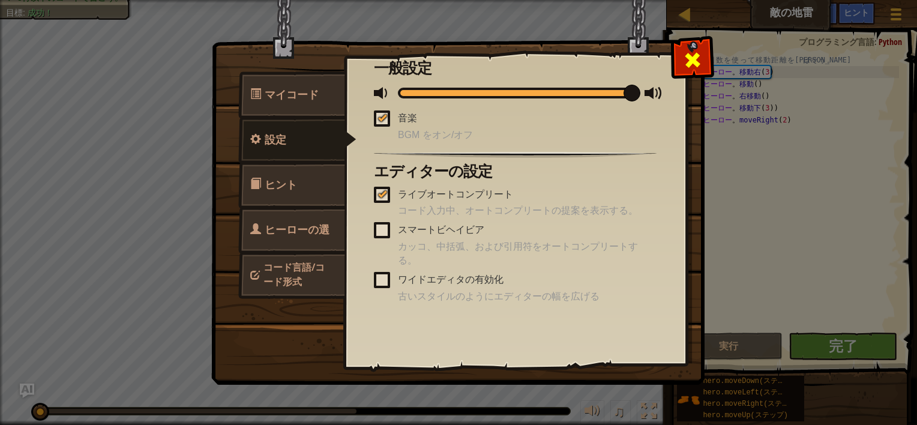
click at [687, 56] on span at bounding box center [692, 59] width 19 height 19
